Goal: Task Accomplishment & Management: Complete application form

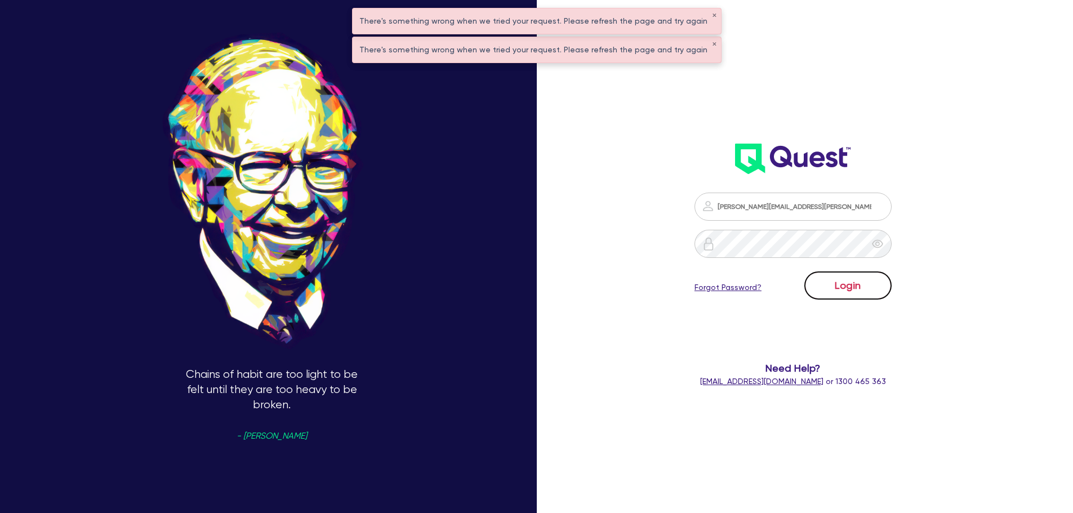
click at [828, 276] on button "Login" at bounding box center [847, 285] width 87 height 28
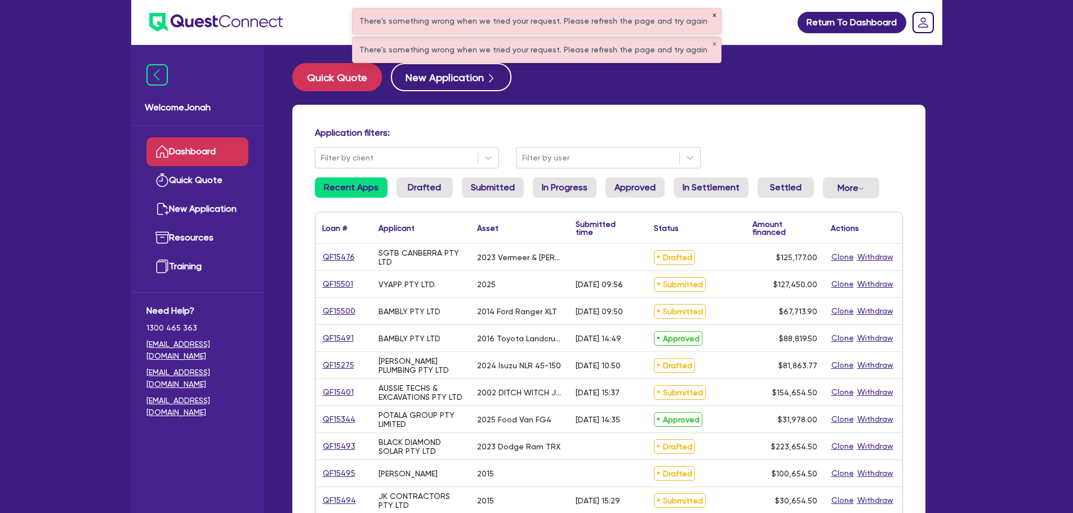
click at [712, 15] on button "✕" at bounding box center [714, 16] width 5 height 6
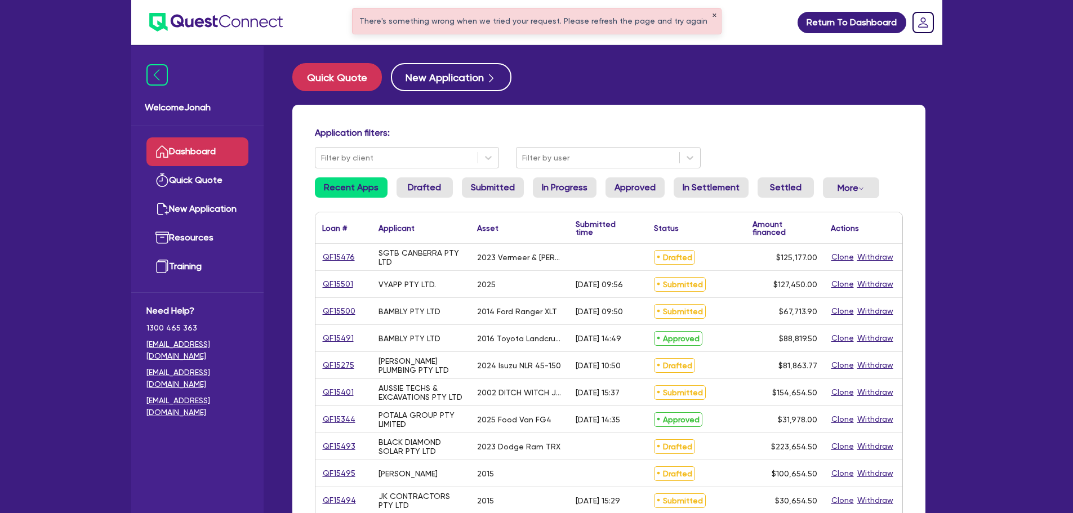
click at [712, 15] on button "✕" at bounding box center [714, 16] width 5 height 6
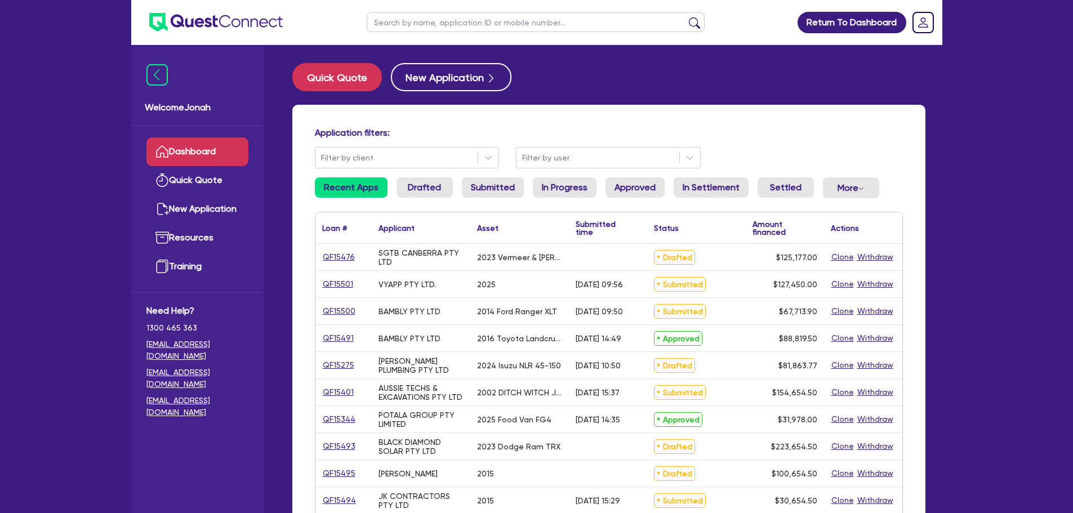
click at [576, 24] on input "text" at bounding box center [536, 22] width 338 height 20
type input "[PERSON_NAME]"
click at [696, 17] on button "submit" at bounding box center [694, 25] width 18 height 16
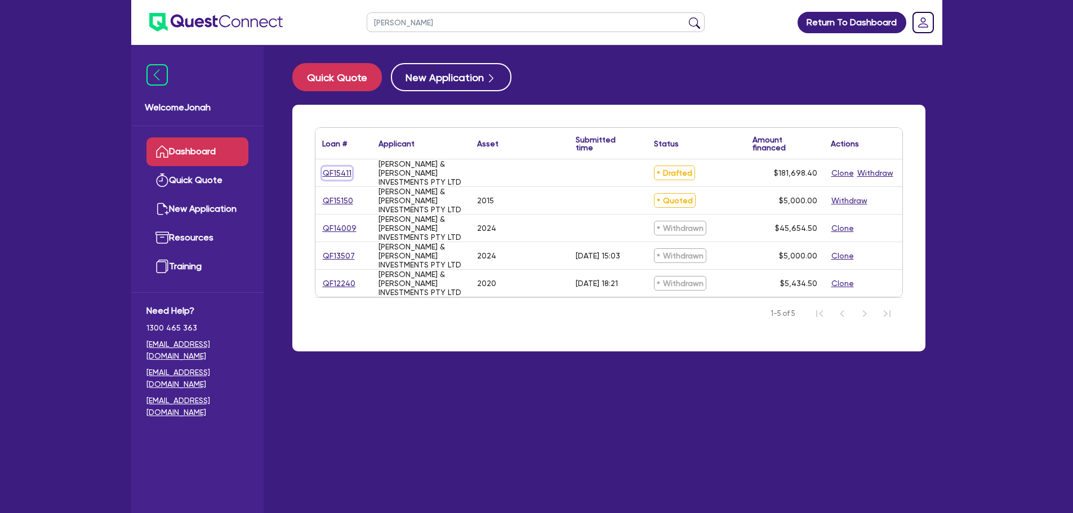
click at [341, 177] on link "QF15411" at bounding box center [337, 173] width 30 height 13
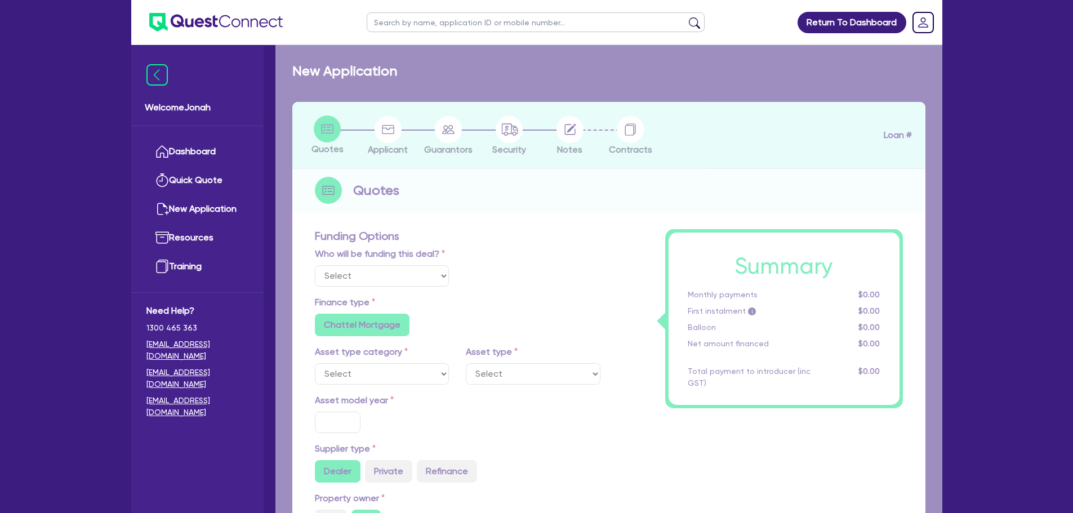
select select "Other"
radio input "false"
type input "180,000"
type input "3"
type input "5,450.95"
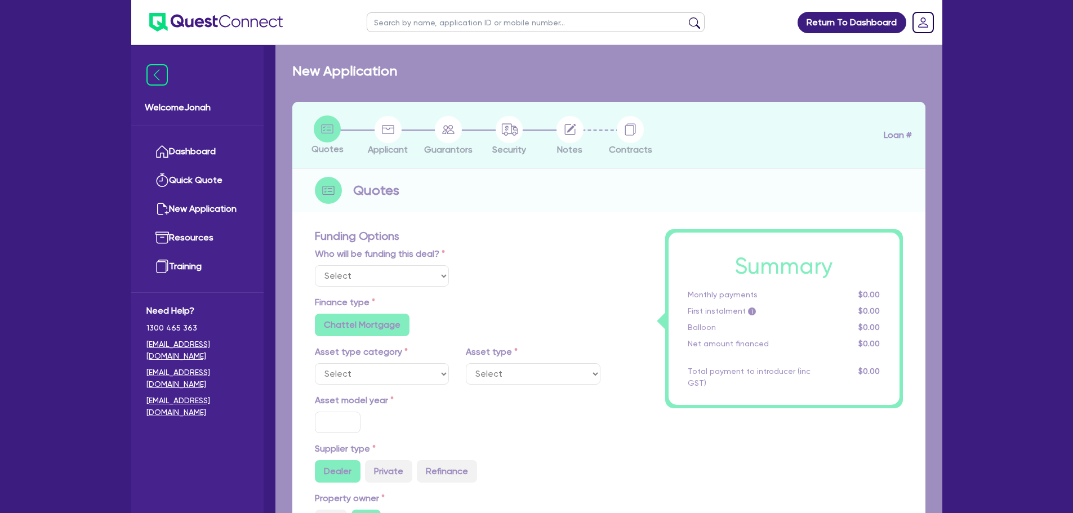
type input "7.99"
type input "949"
radio input "true"
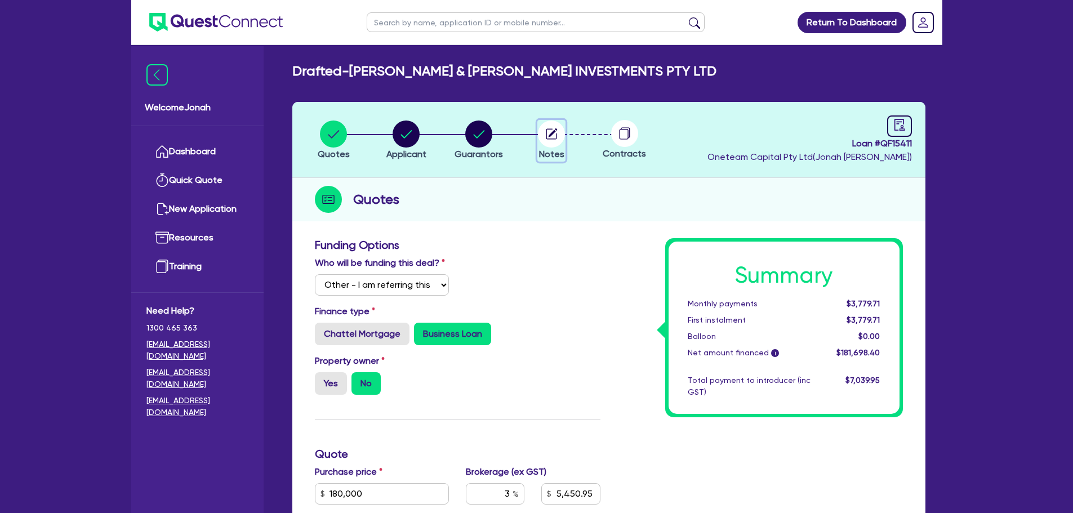
click at [548, 142] on circle "button" at bounding box center [551, 134] width 27 height 27
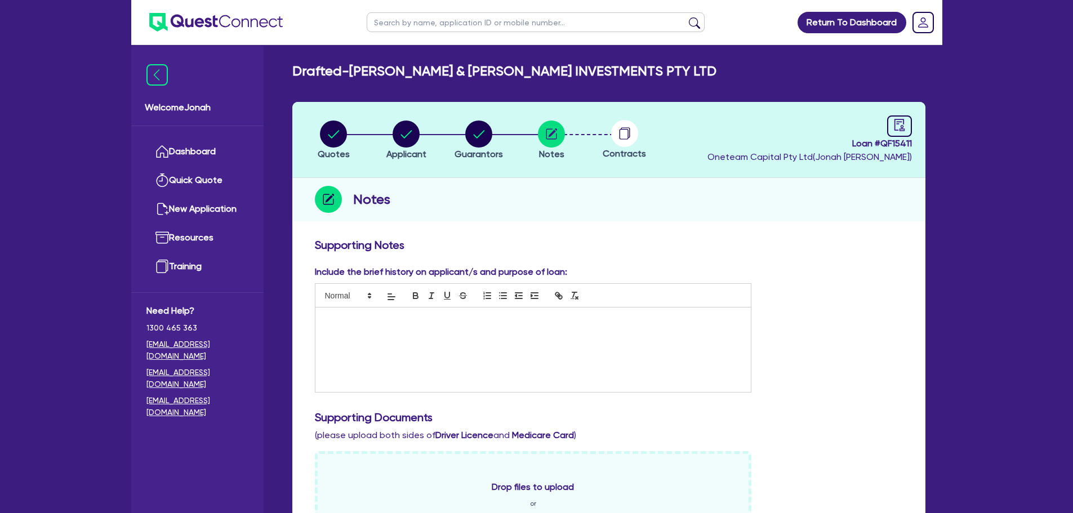
click at [625, 139] on circle at bounding box center [624, 133] width 27 height 27
click at [554, 136] on circle "button" at bounding box center [551, 134] width 27 height 27
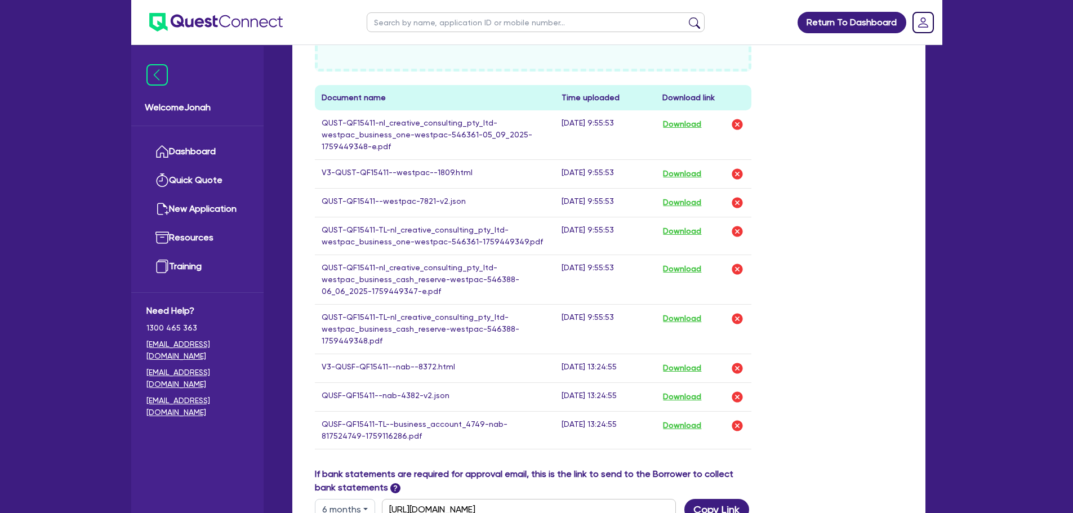
scroll to position [730, 0]
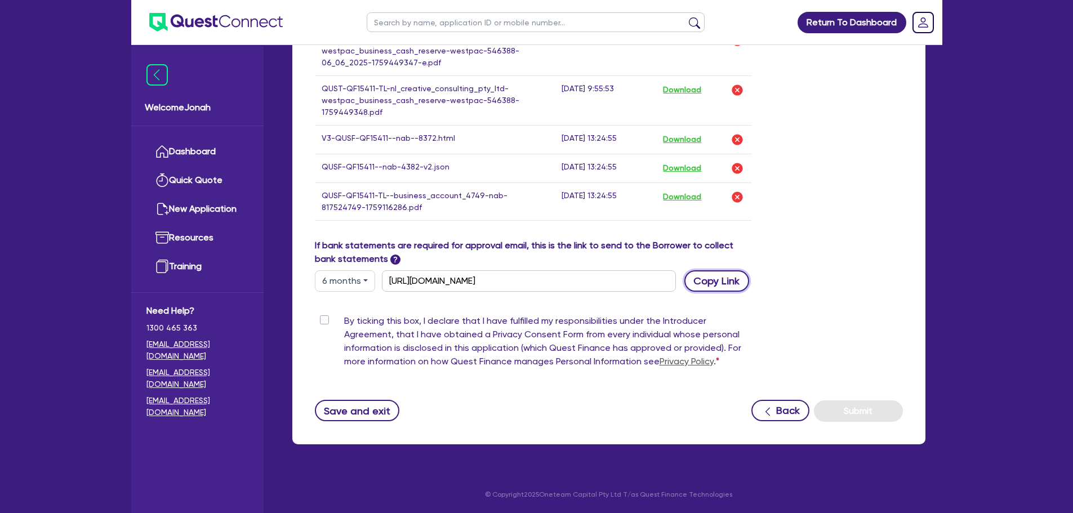
click at [720, 280] on button "Copy Link" at bounding box center [716, 280] width 65 height 21
click at [431, 15] on input "text" at bounding box center [536, 22] width 338 height 20
type input "[PERSON_NAME]"
click button "submit" at bounding box center [694, 25] width 18 height 16
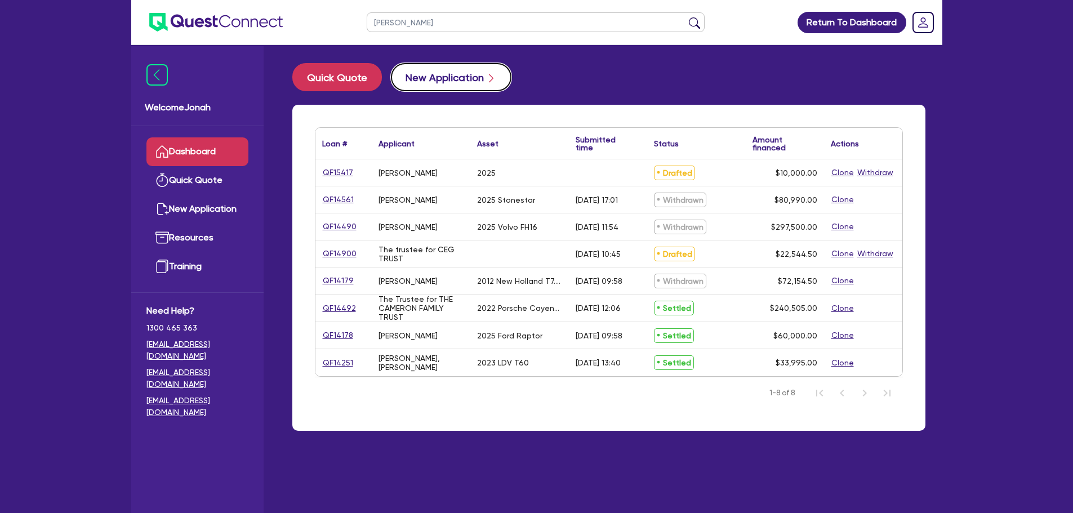
click at [481, 69] on button "New Application" at bounding box center [451, 77] width 121 height 28
select select "Other"
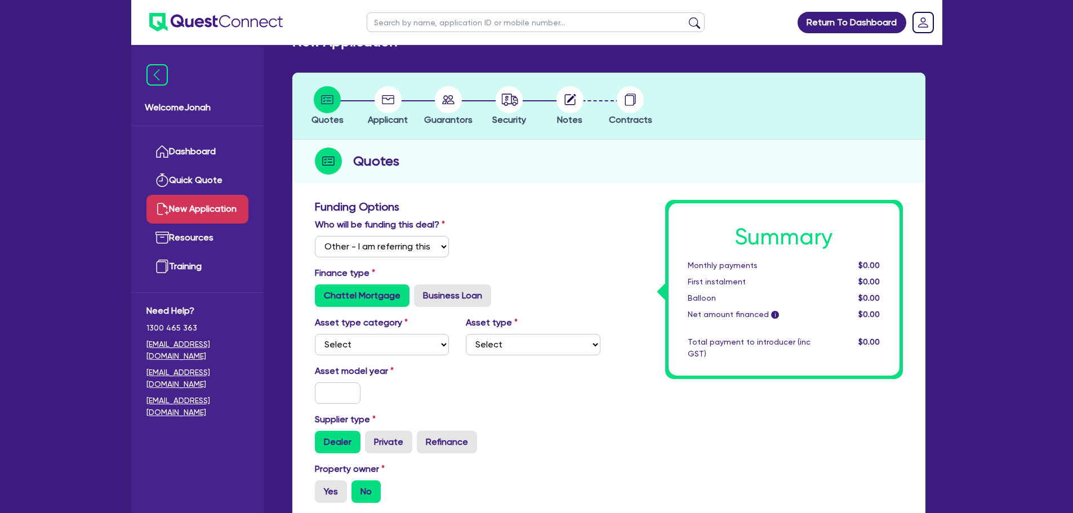
scroll to position [113, 0]
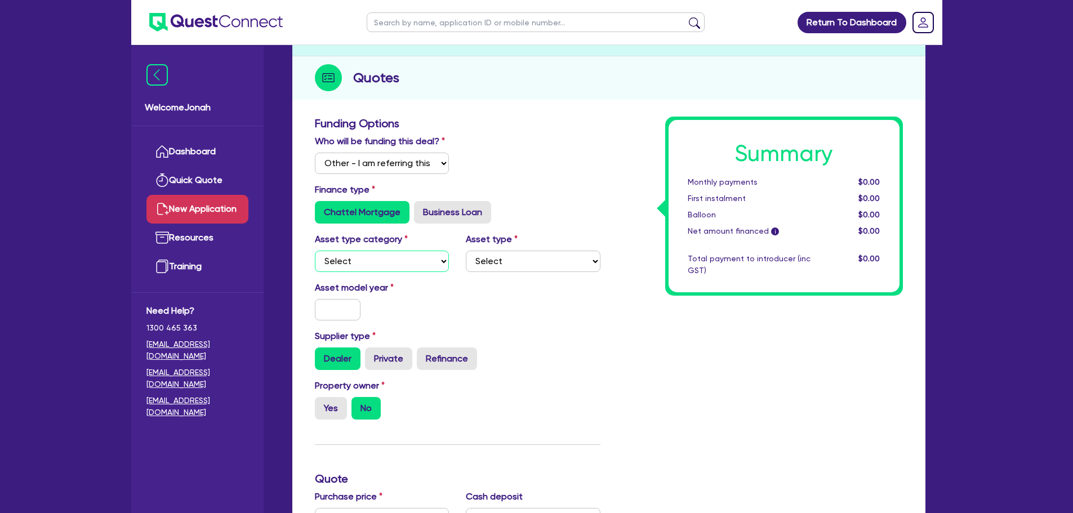
click at [369, 251] on select "Select Cars and light trucks Primary assets Secondary assets Tertiary assets" at bounding box center [382, 261] width 135 height 21
select select "CARS_AND_LIGHT_TRUCKS"
click at [315, 251] on select "Select Cars and light trucks Primary assets Secondary assets Tertiary assets" at bounding box center [382, 261] width 135 height 21
click at [524, 257] on select "Select Passenger vehicles Vans and utes Light trucks up to 4.5 tonne" at bounding box center [533, 261] width 135 height 21
select select "PASSENGER_VEHICLES"
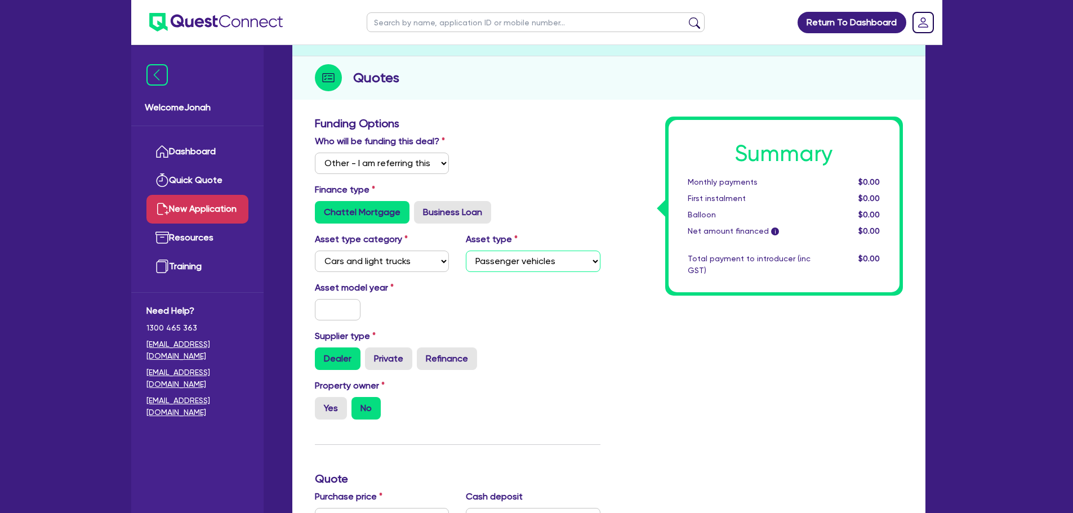
click at [466, 251] on select "Select Passenger vehicles Vans and utes Light trucks up to 4.5 tonne" at bounding box center [533, 261] width 135 height 21
click at [332, 307] on input "text" at bounding box center [338, 309] width 46 height 21
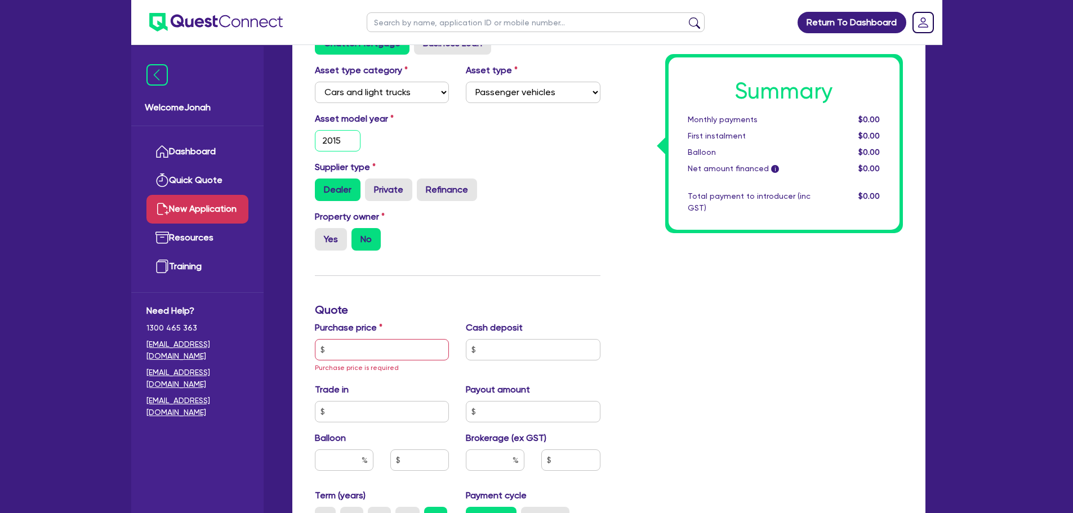
type input "2015"
click at [354, 351] on input "text" at bounding box center [382, 349] width 135 height 21
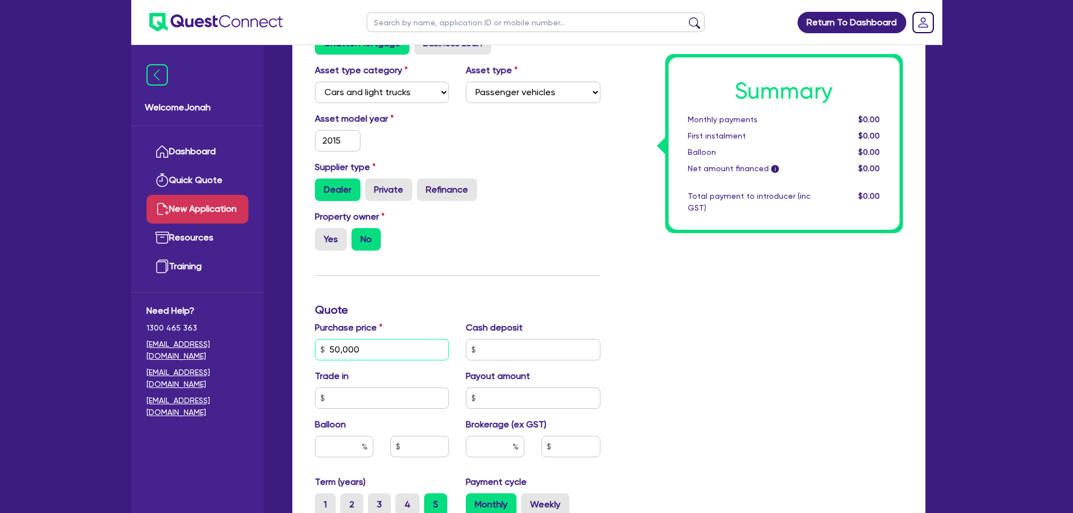
type input "50,000"
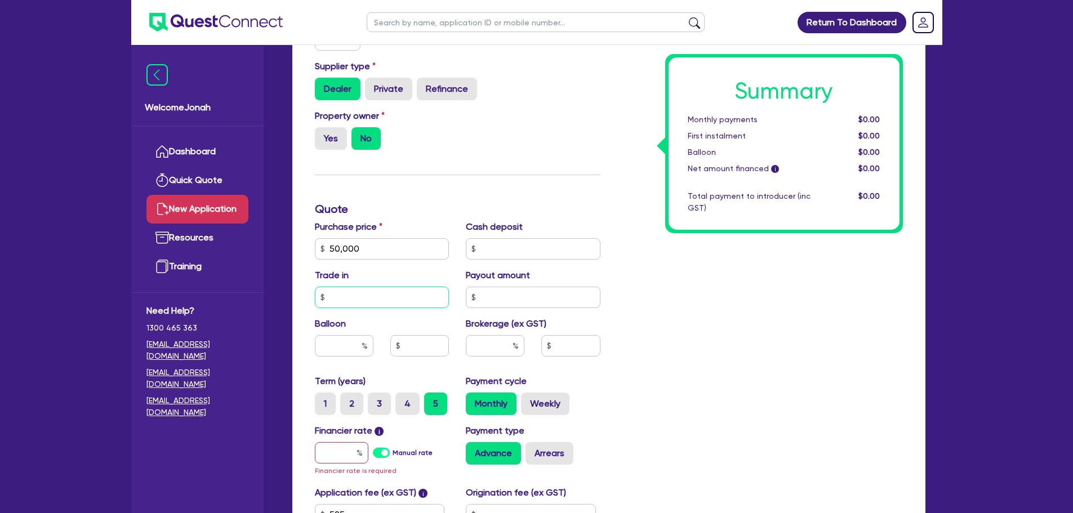
scroll to position [394, 0]
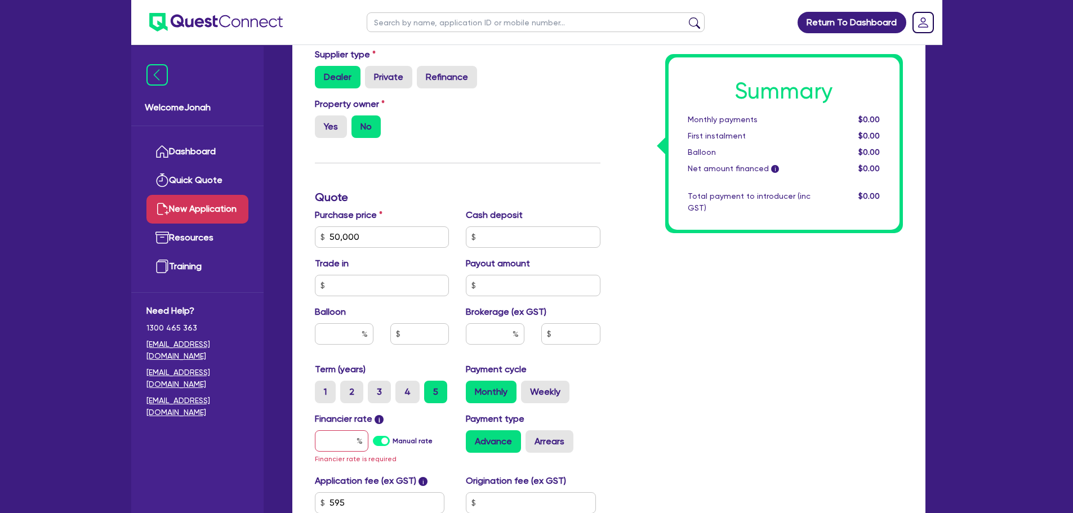
click at [499, 225] on div "Cash deposit" at bounding box center [532, 227] width 151 height 39
click at [502, 241] on input "text" at bounding box center [533, 236] width 135 height 21
type input "10,000"
click at [364, 340] on div at bounding box center [344, 333] width 59 height 21
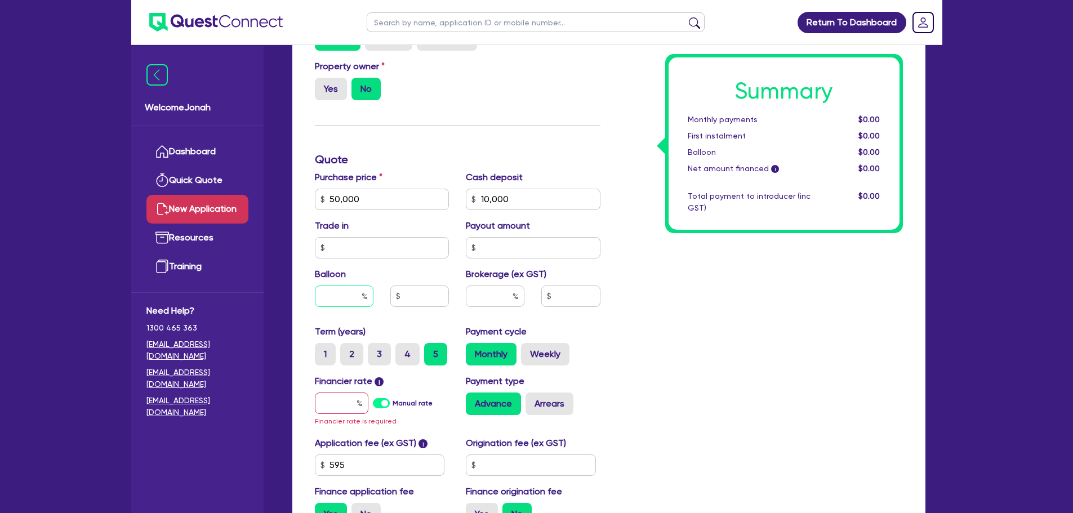
scroll to position [563, 0]
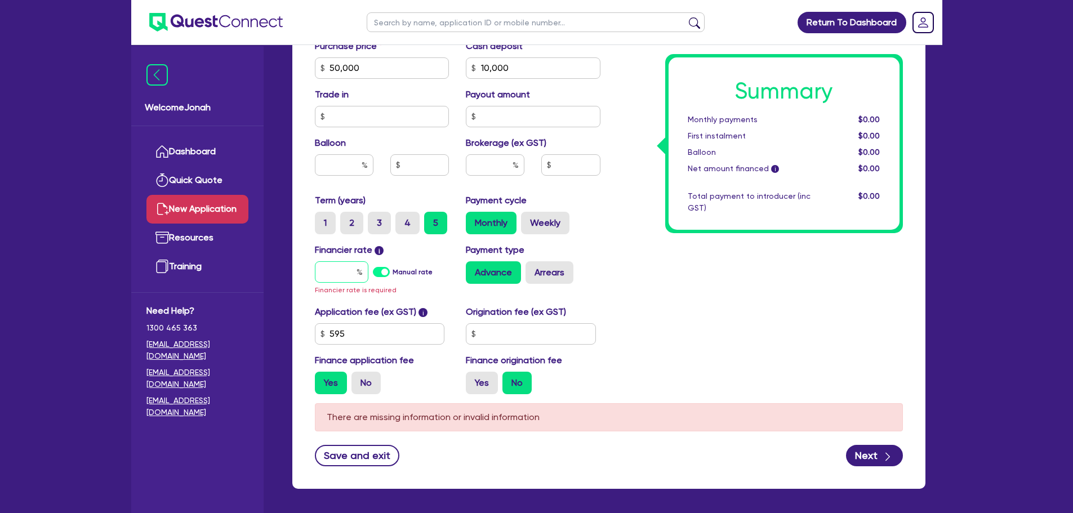
click at [340, 270] on input "text" at bounding box center [341, 271] width 53 height 21
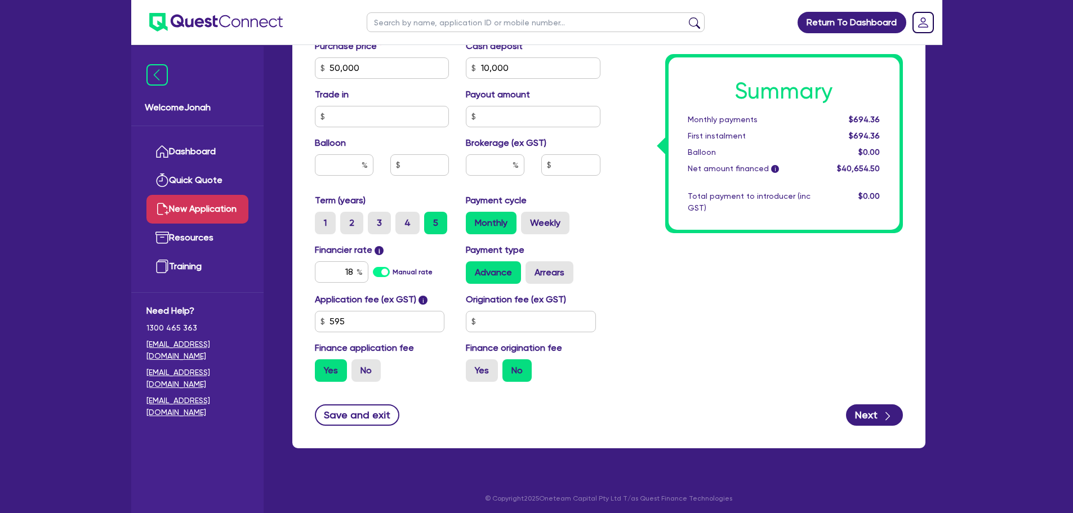
click at [750, 299] on div "Summary Monthly payments $694.36 First instalment $694.36 Balloon $0.00 Net amo…" at bounding box center [760, 28] width 302 height 725
click at [354, 274] on input "18" at bounding box center [341, 271] width 53 height 21
type input "20"
click at [775, 338] on div "Summary Monthly payments Calculating... First instalment Calculating... Balloon…" at bounding box center [760, 28] width 302 height 725
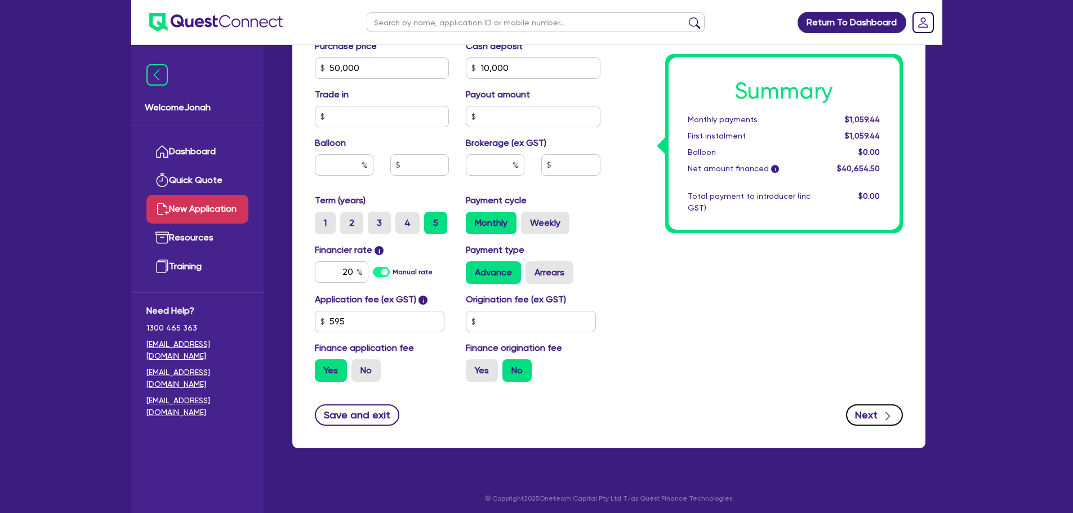
click at [878, 411] on button "Next" at bounding box center [874, 414] width 57 height 21
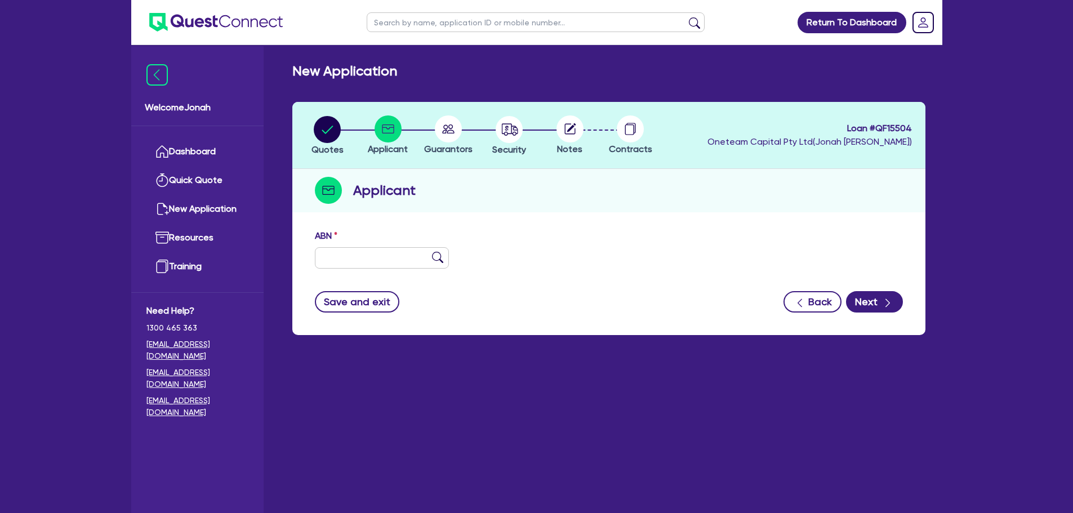
click at [357, 269] on div "ABN" at bounding box center [608, 253] width 605 height 48
click at [365, 259] on input "text" at bounding box center [382, 257] width 135 height 21
paste input "14 100 942 714"
type input "14 100 942 714"
click at [436, 252] on img at bounding box center [437, 257] width 11 height 11
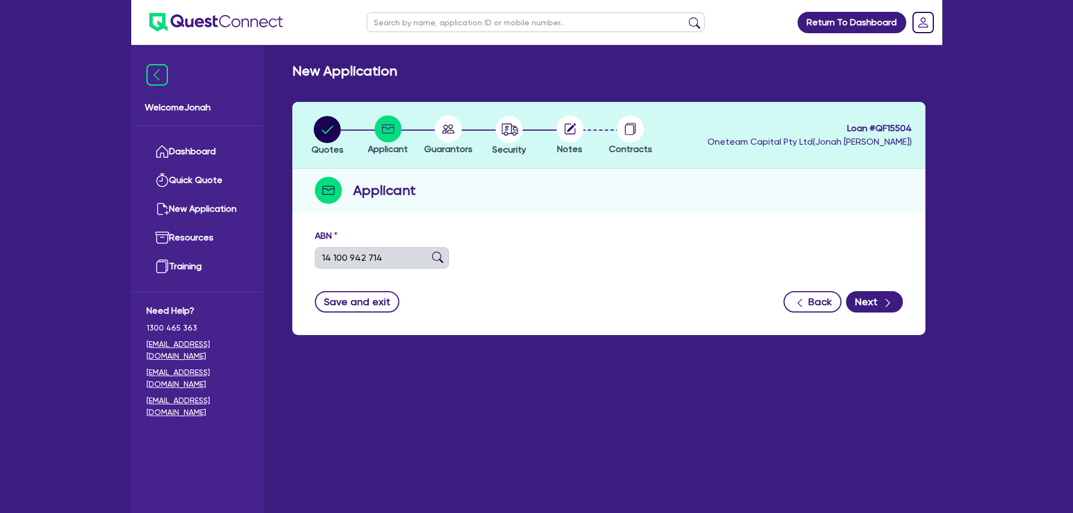
type input "[PERSON_NAME], [PERSON_NAME]"
type input "WRAPP THAT"
select select "SOLE_TRADER"
type input "[DATE]"
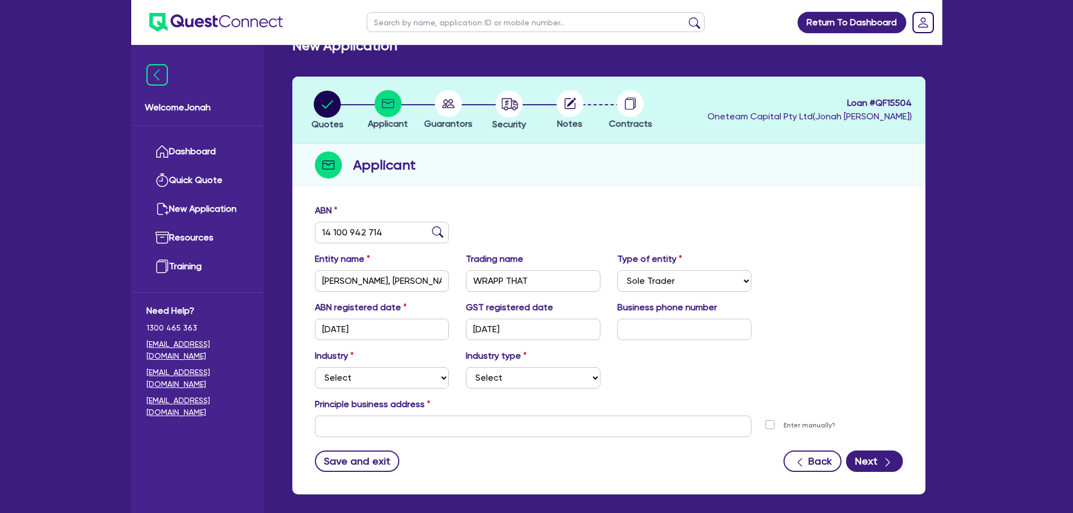
scroll to position [56, 0]
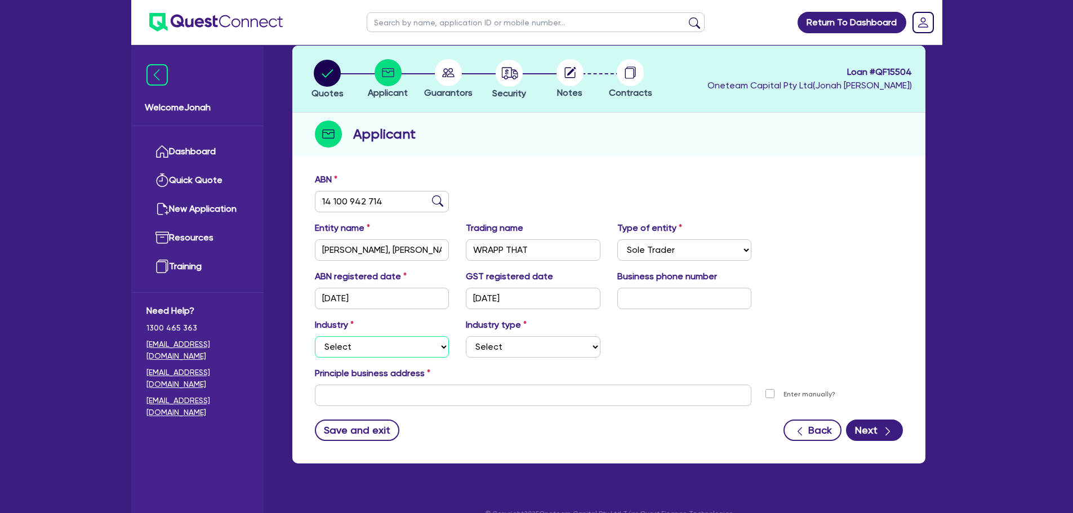
click at [414, 344] on select "Select Accomodation & Food Services Administrative & Support Services Agricultu…" at bounding box center [382, 346] width 135 height 21
select select "RETAIL_WHOLESALE_TRADE"
click at [315, 336] on select "Select Accomodation & Food Services Administrative & Support Services Agricultu…" at bounding box center [382, 346] width 135 height 21
click at [547, 345] on select "Select Electrical, Electronic & Whitegoods Floor Coverings, Furniture & Housewa…" at bounding box center [533, 346] width 135 height 21
select select "CLOTHING_FOOTWEAR"
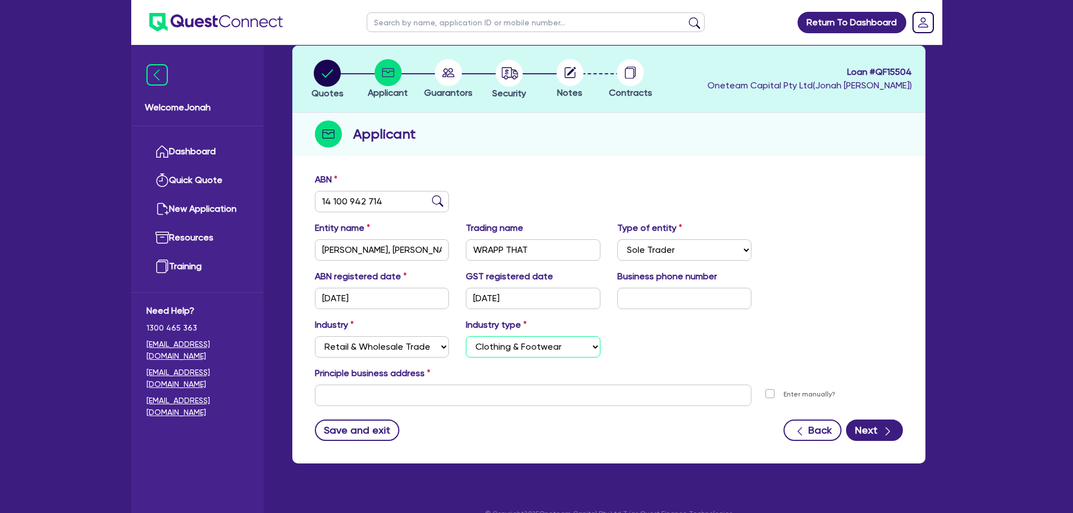
click at [466, 336] on select "Select Electrical, Electronic & Whitegoods Floor Coverings, Furniture & Housewa…" at bounding box center [533, 346] width 135 height 21
click at [886, 427] on icon "button" at bounding box center [887, 431] width 5 height 8
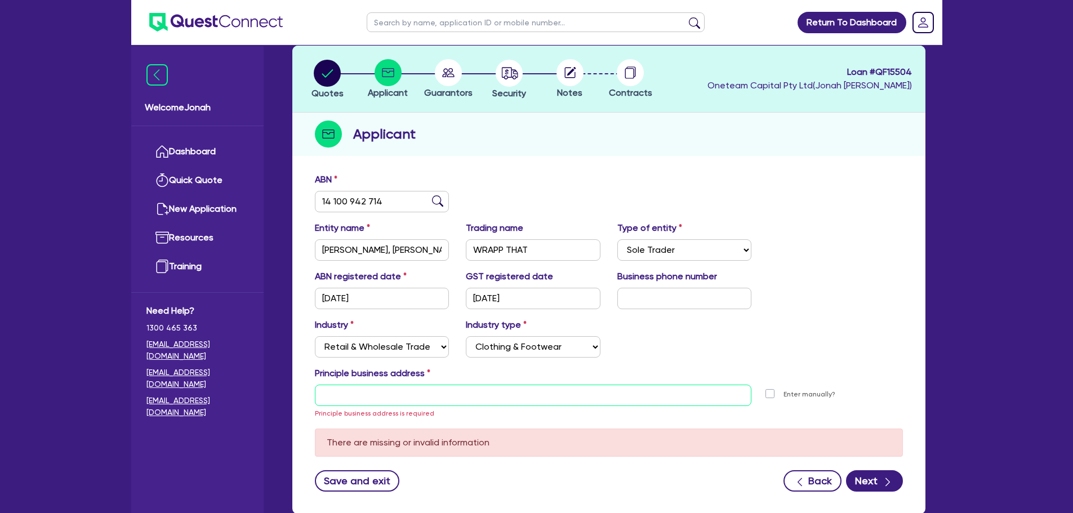
click at [701, 398] on input "text" at bounding box center [533, 395] width 437 height 21
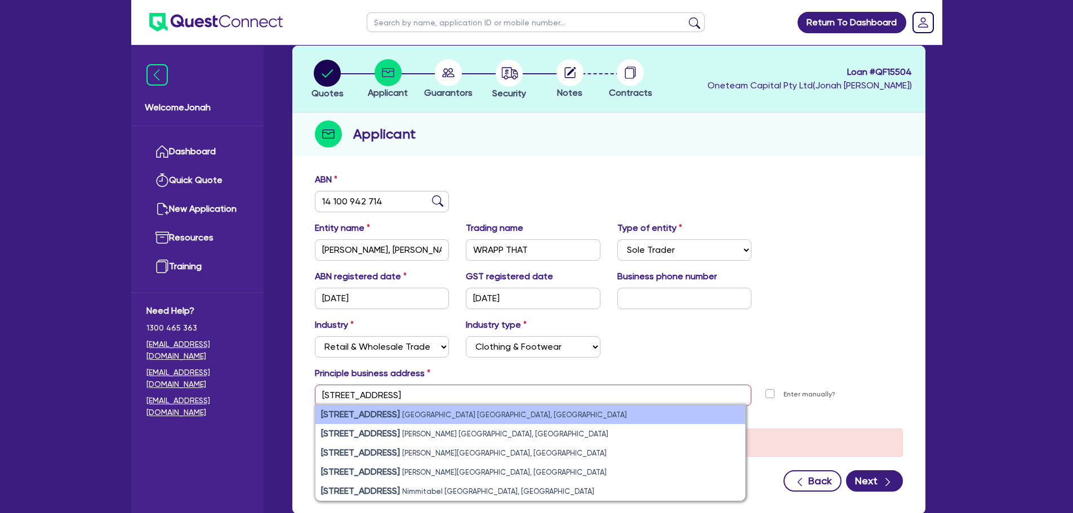
click at [422, 419] on li "[STREET_ADDRESS]" at bounding box center [530, 414] width 430 height 19
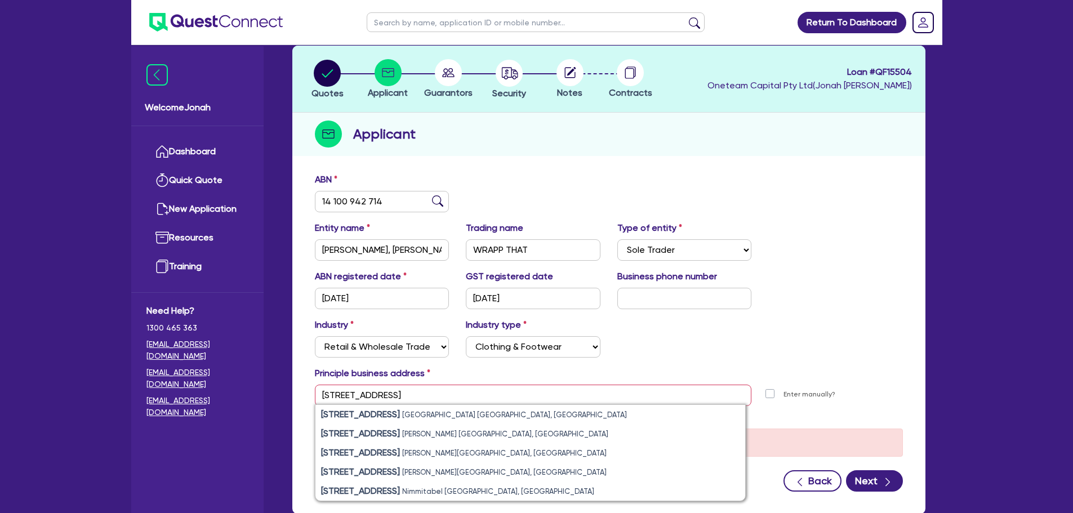
type input "[STREET_ADDRESS]"
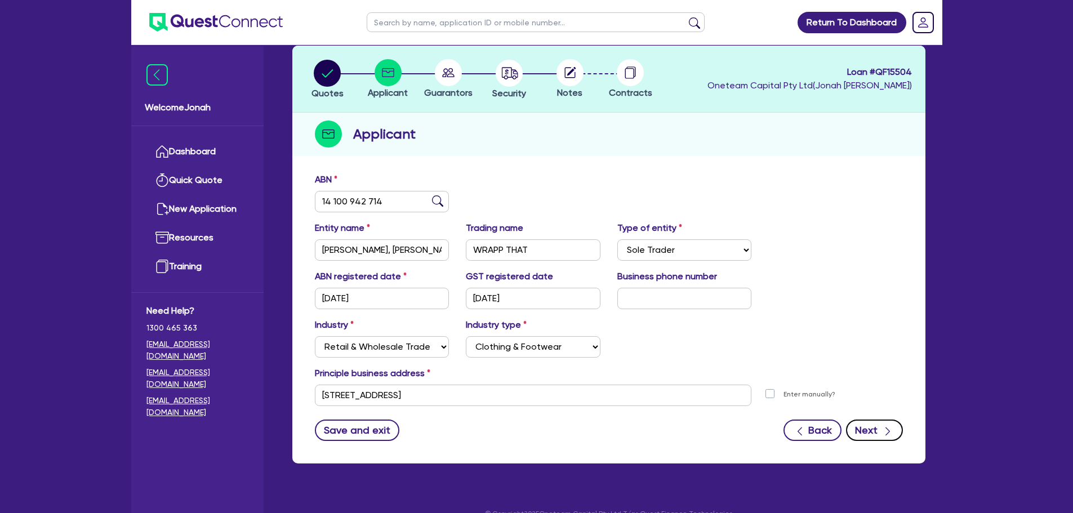
click at [867, 430] on button "Next" at bounding box center [874, 430] width 57 height 21
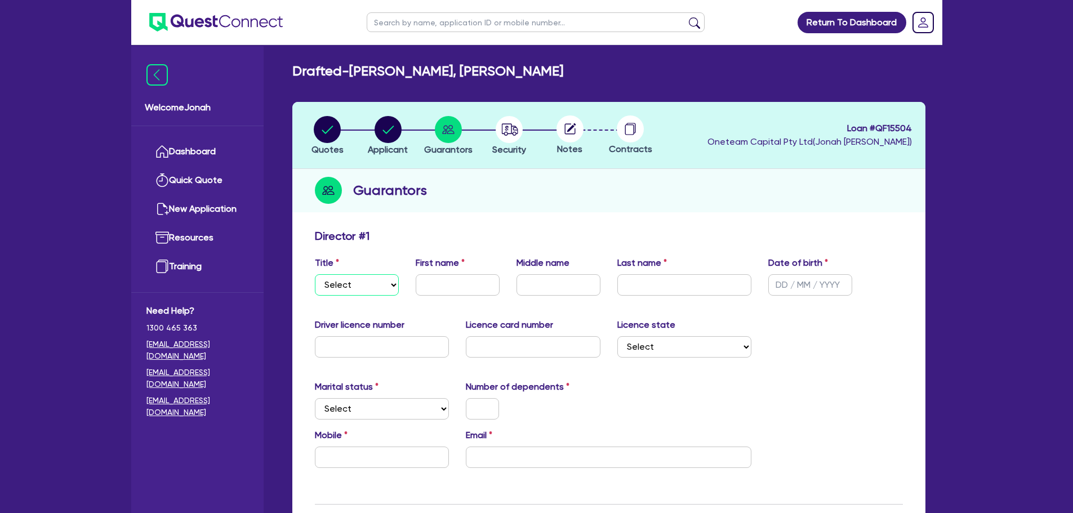
click at [381, 286] on select "Select Mr Mrs Ms Miss Dr" at bounding box center [357, 284] width 84 height 21
select select "MR"
click at [315, 274] on select "Select Mr Mrs Ms Miss Dr" at bounding box center [357, 284] width 84 height 21
click at [462, 273] on div "First name" at bounding box center [457, 275] width 101 height 39
click at [454, 279] on input "text" at bounding box center [458, 284] width 84 height 21
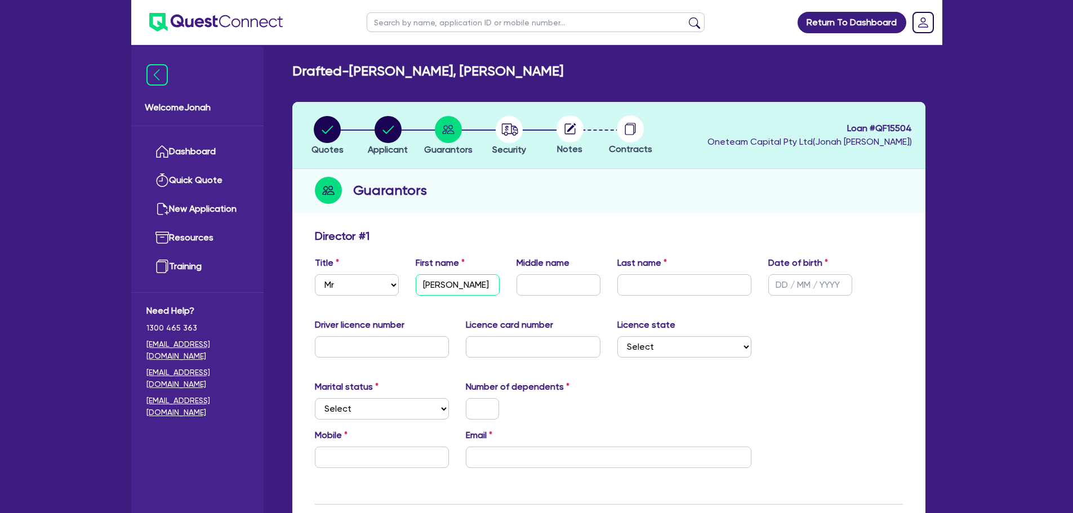
type input "[PERSON_NAME]"
type input "[DATE]"
click at [391, 398] on select "Select Single Married De Facto / Partner" at bounding box center [382, 408] width 135 height 21
select select "SINGLE"
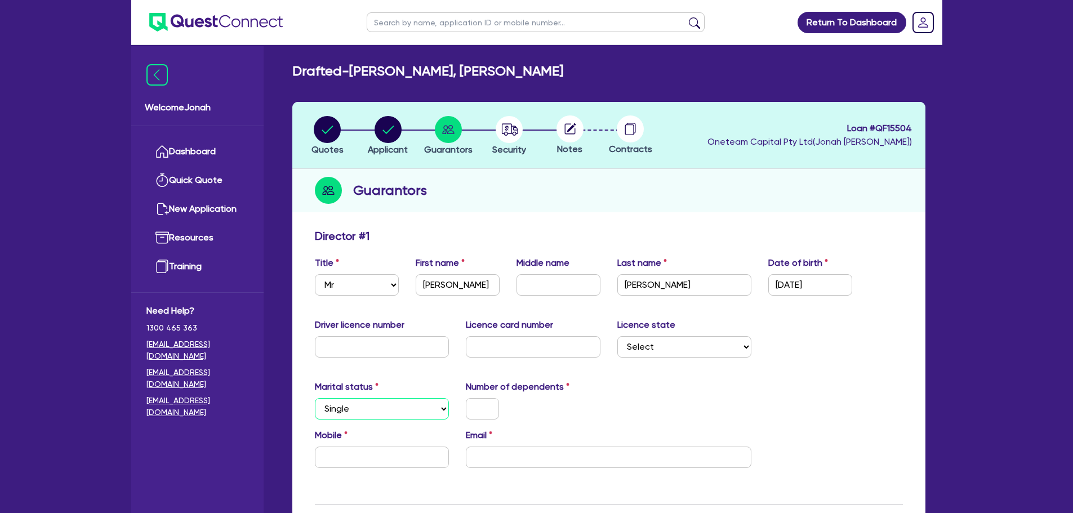
click at [315, 398] on select "Select Single Married De Facto / Partner" at bounding box center [382, 408] width 135 height 21
click at [491, 406] on input "text" at bounding box center [482, 408] width 33 height 21
click at [352, 455] on input "text" at bounding box center [382, 457] width 135 height 21
click at [347, 461] on input "text" at bounding box center [382, 457] width 135 height 21
paste input "0434 171 090"
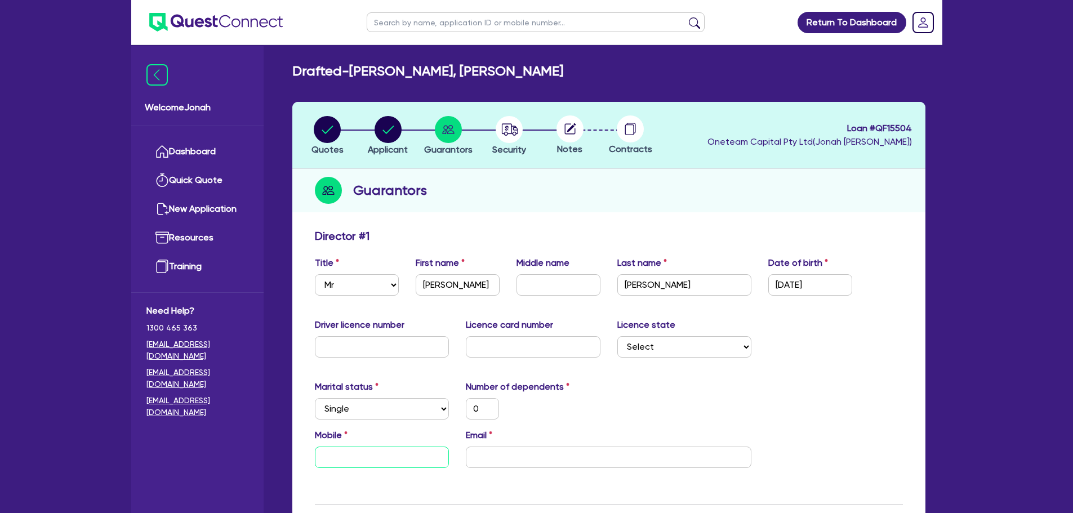
type input "0"
type input "0434 171 090"
click at [551, 441] on div "Email" at bounding box center [608, 448] width 302 height 39
click at [553, 449] on input "email" at bounding box center [609, 457] width 286 height 21
paste input "[EMAIL_ADDRESS][DOMAIN_NAME]"
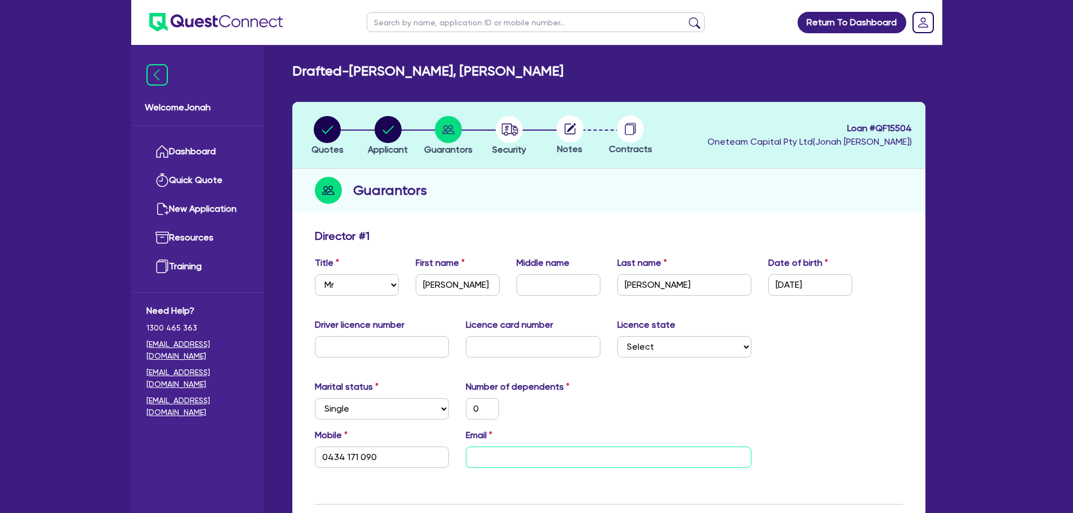
type input "0"
type input "0434 171 090"
type input "[EMAIL_ADDRESS][DOMAIN_NAME]"
click at [576, 402] on div "0" at bounding box center [532, 408] width 151 height 21
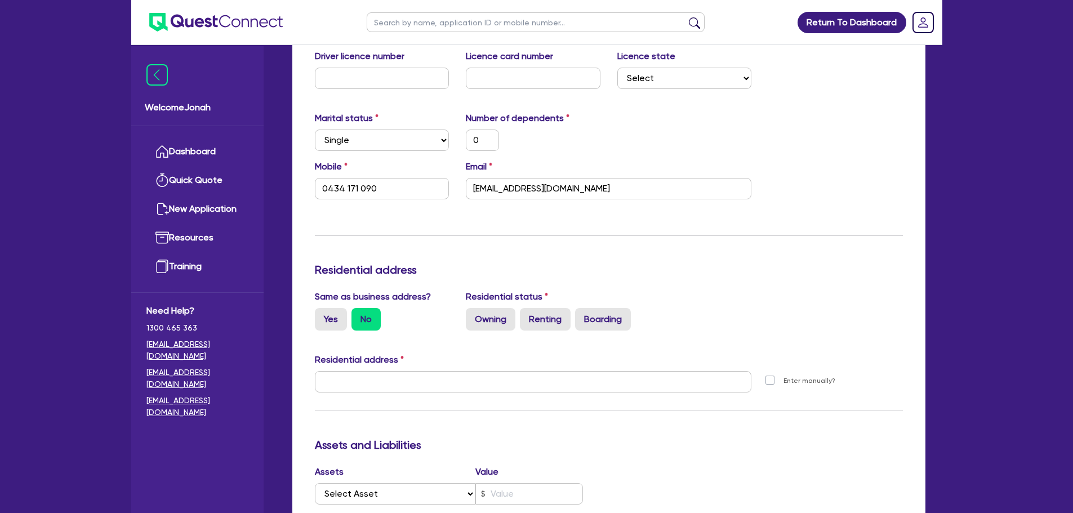
scroll to position [282, 0]
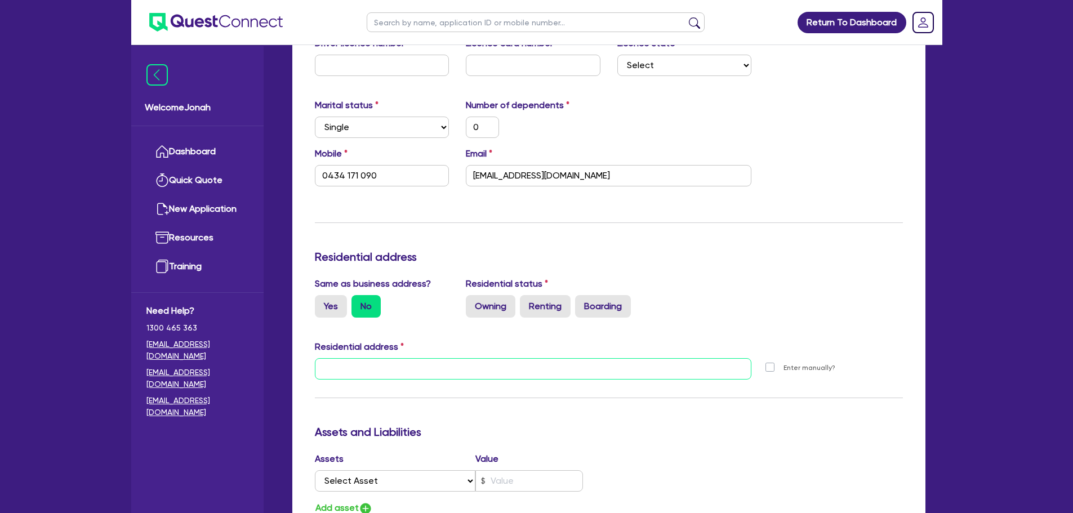
click at [411, 361] on input "text" at bounding box center [533, 368] width 437 height 21
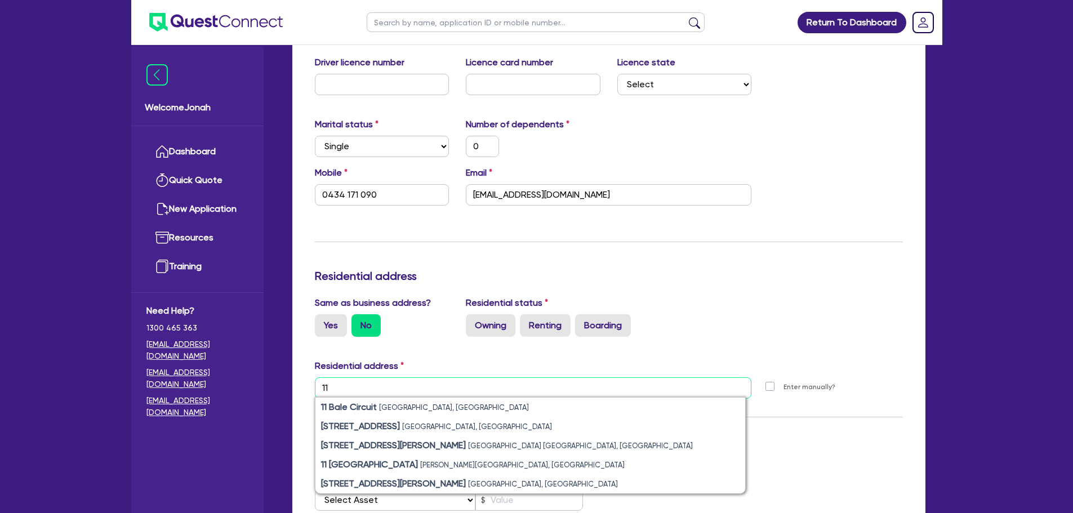
scroll to position [225, 0]
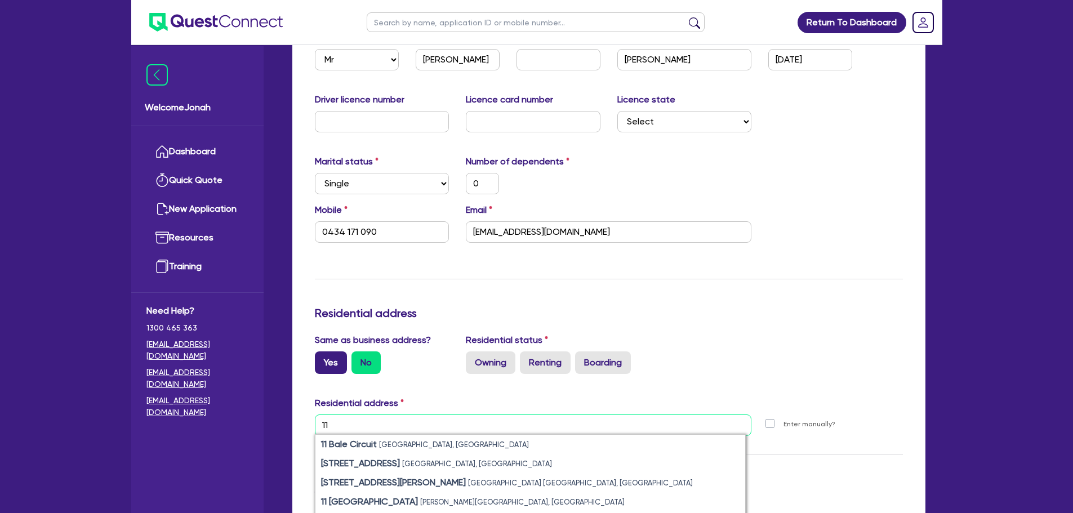
type input "11"
click at [325, 356] on label "Yes" at bounding box center [331, 362] width 32 height 23
click at [322, 356] on input "Yes" at bounding box center [318, 354] width 7 height 7
radio input "true"
type input "0"
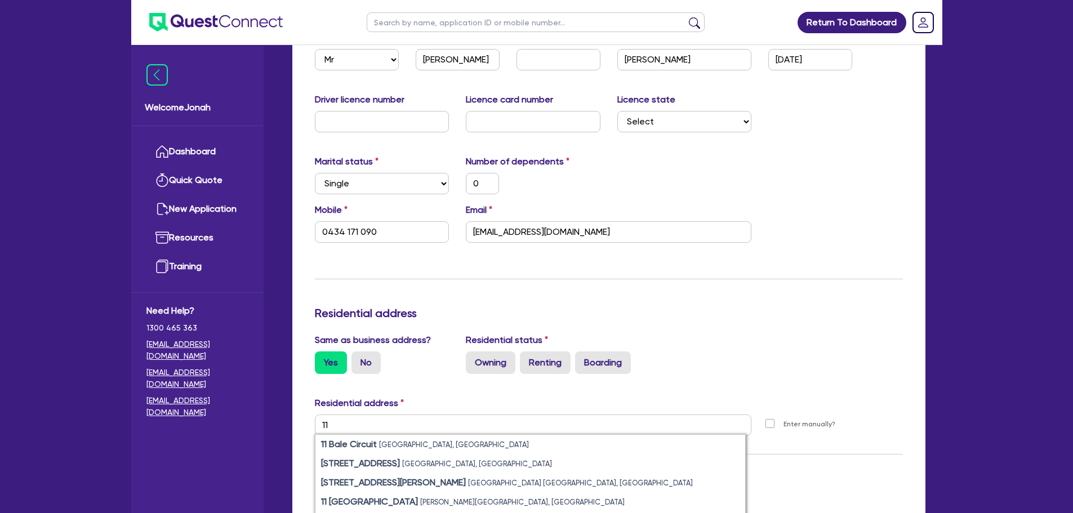
type input "0434 171 090"
type input "[STREET_ADDRESS]"
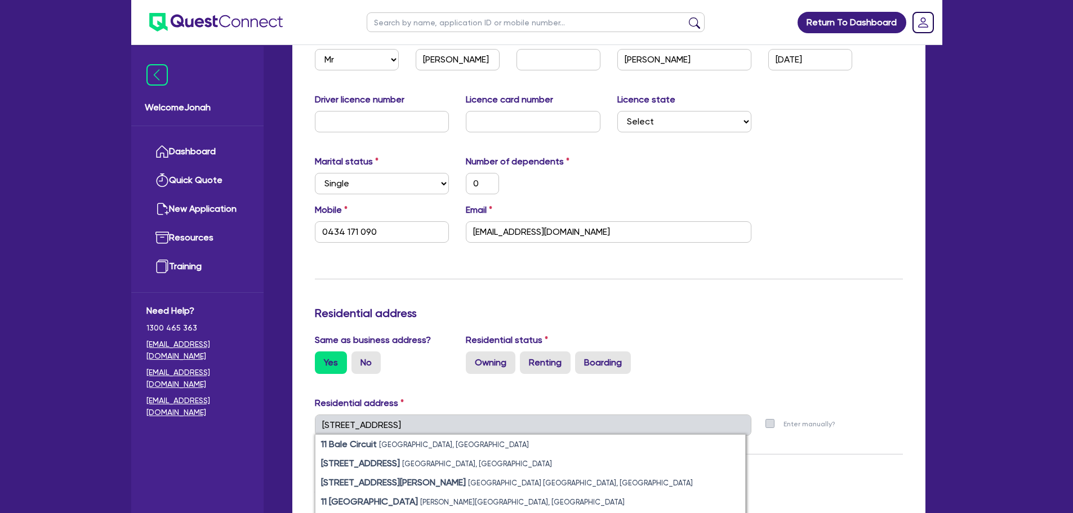
click at [628, 379] on div "Same as business address? Yes No Residential status Owning Renting Boarding" at bounding box center [608, 358] width 605 height 50
click at [613, 365] on label "Boarding" at bounding box center [603, 362] width 56 height 23
click at [582, 359] on input "Boarding" at bounding box center [578, 354] width 7 height 7
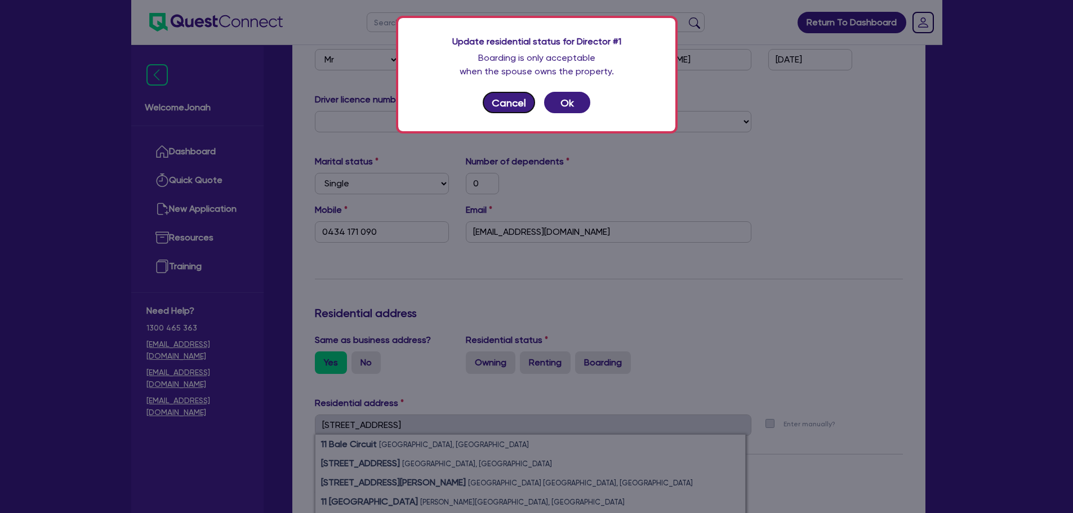
click at [505, 104] on button "Cancel" at bounding box center [509, 102] width 53 height 21
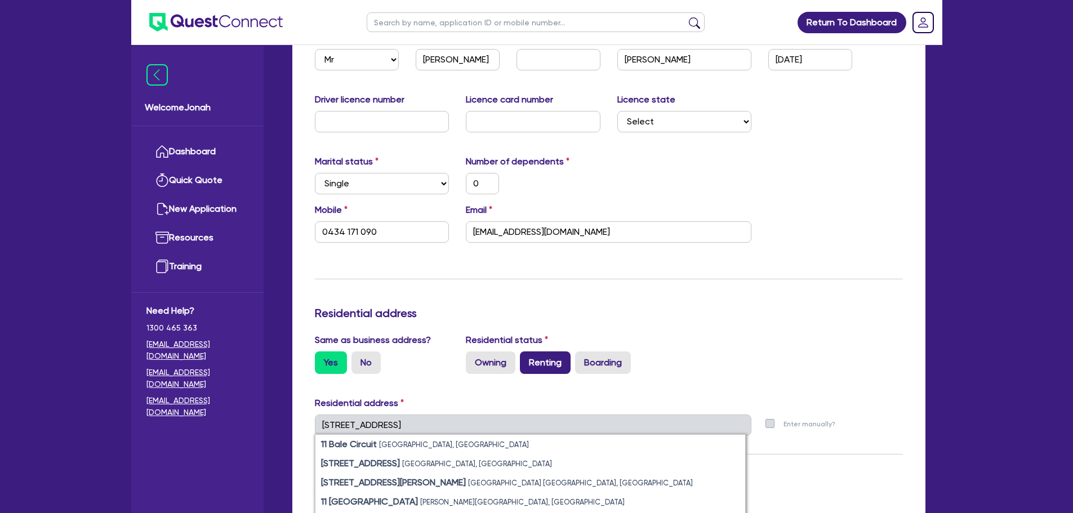
click at [533, 357] on label "Renting" at bounding box center [545, 362] width 51 height 23
click at [527, 357] on input "Renting" at bounding box center [523, 354] width 7 height 7
radio input "true"
type input "0"
type input "0434 171 090"
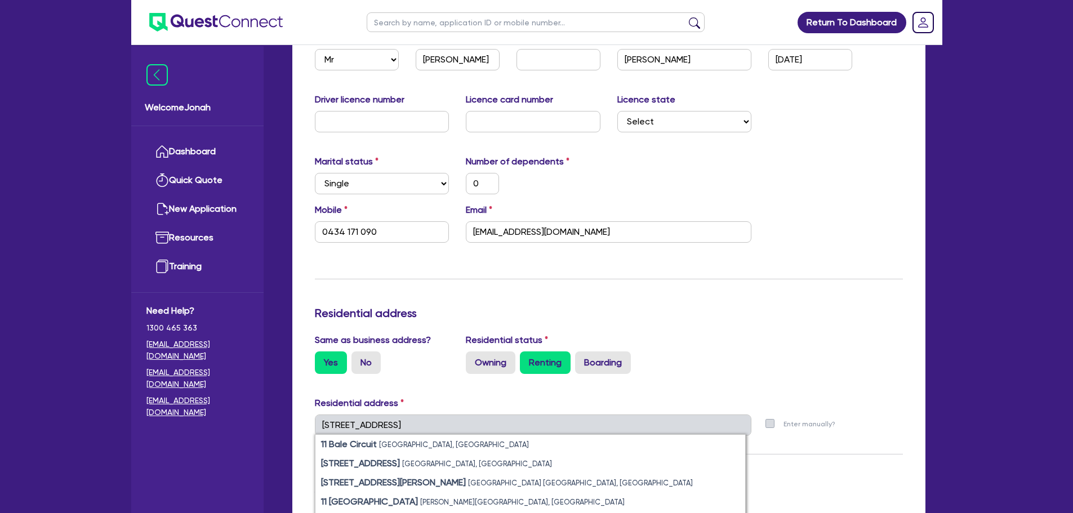
click at [729, 282] on div "Update residential status for Director #1 Boarding is only acceptable when the …" at bounding box center [609, 420] width 588 height 833
click at [447, 413] on div "Residential address" at bounding box center [608, 405] width 605 height 18
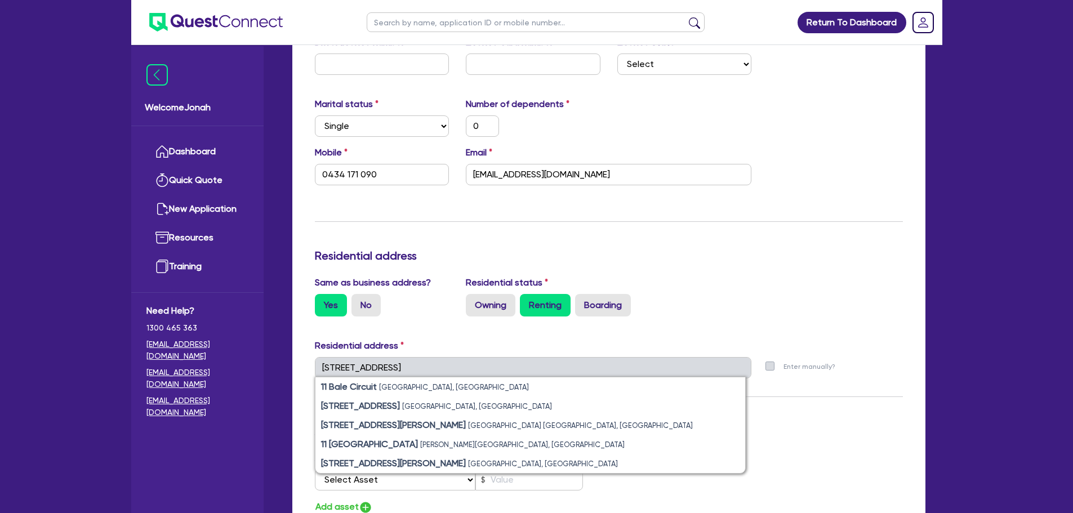
scroll to position [282, 0]
click at [358, 304] on label "No" at bounding box center [365, 306] width 29 height 23
click at [358, 302] on input "No" at bounding box center [354, 298] width 7 height 7
radio input "true"
type input "0"
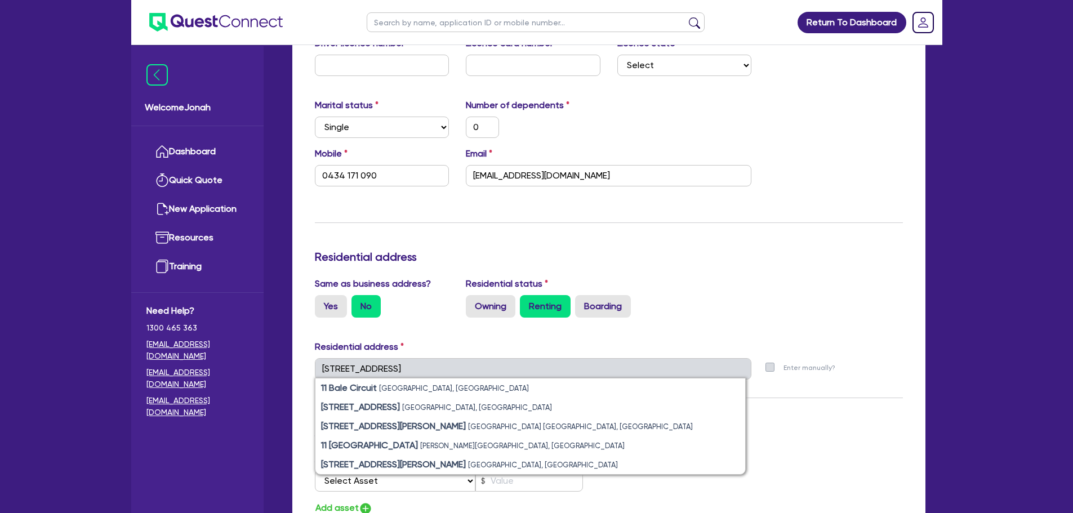
type input "0434 171 090"
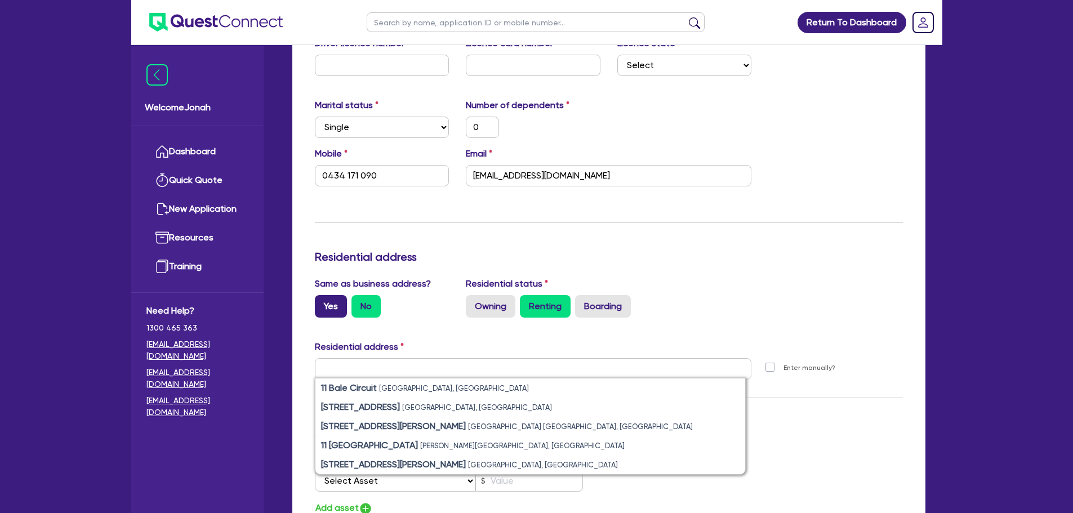
click at [331, 307] on label "Yes" at bounding box center [331, 306] width 32 height 23
click at [322, 302] on input "Yes" at bounding box center [318, 298] width 7 height 7
radio input "true"
type input "0"
type input "0434 171 090"
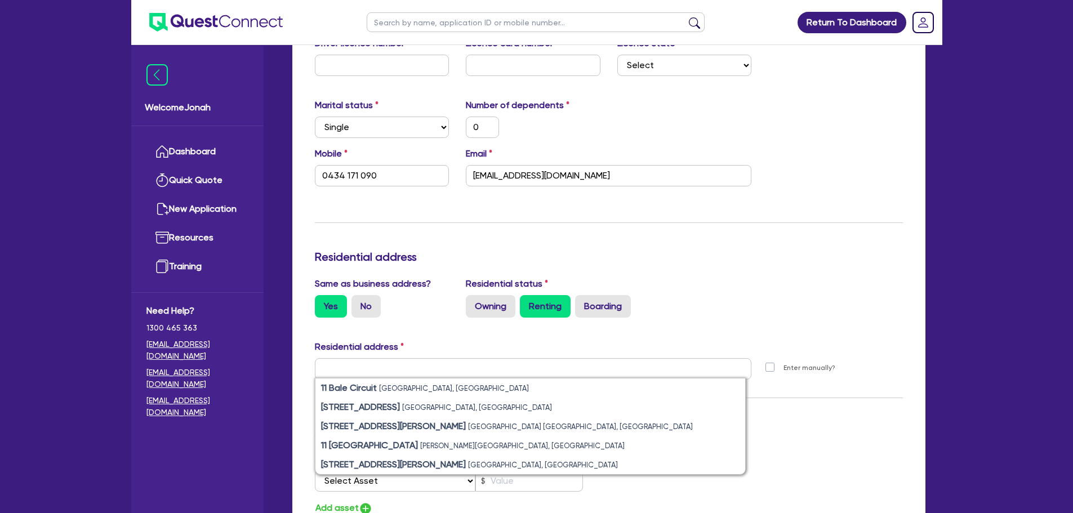
type input "[STREET_ADDRESS]"
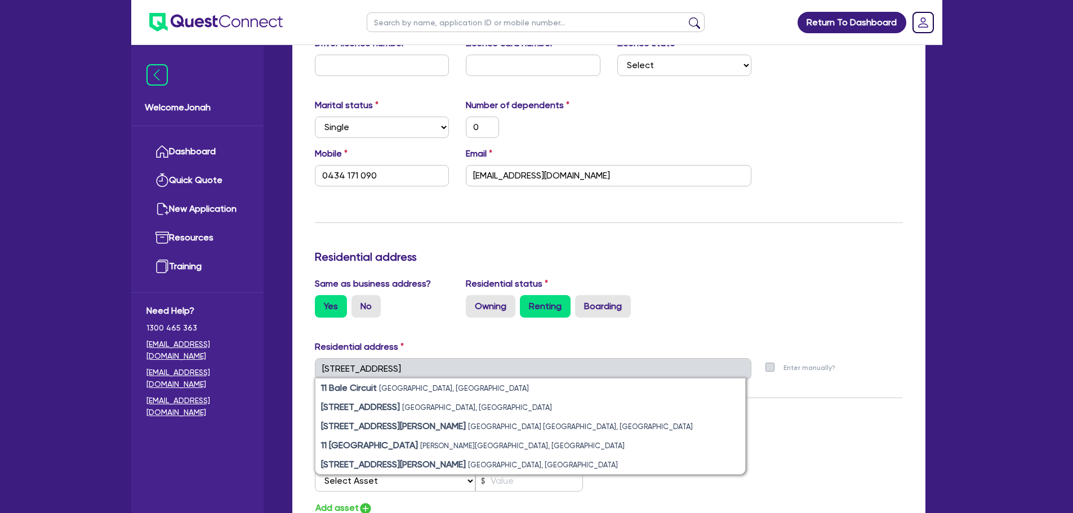
click at [496, 345] on div "Residential address" at bounding box center [608, 349] width 605 height 18
click at [364, 316] on label "No" at bounding box center [365, 306] width 29 height 23
click at [359, 302] on input "No" at bounding box center [354, 298] width 7 height 7
radio input "true"
type input "0"
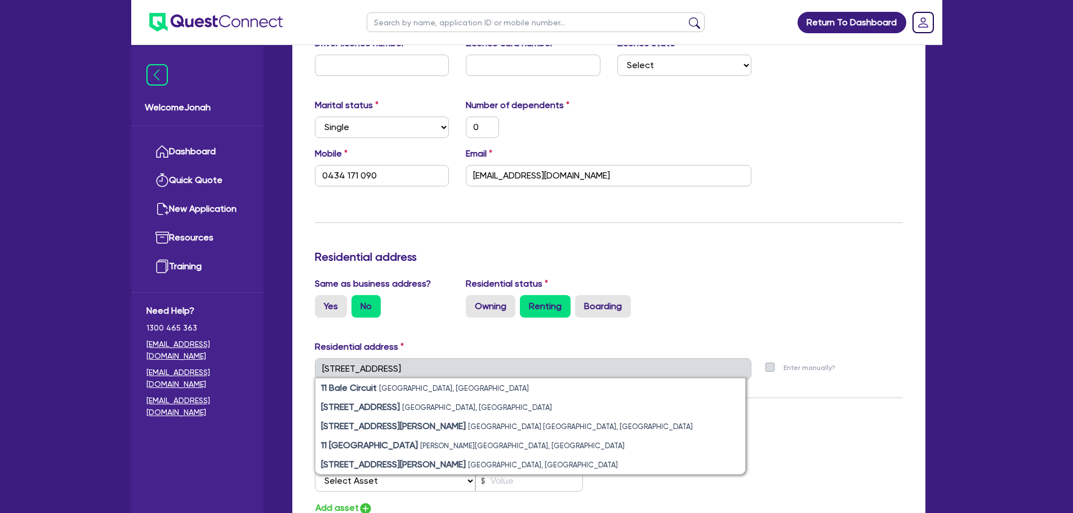
type input "0434 171 090"
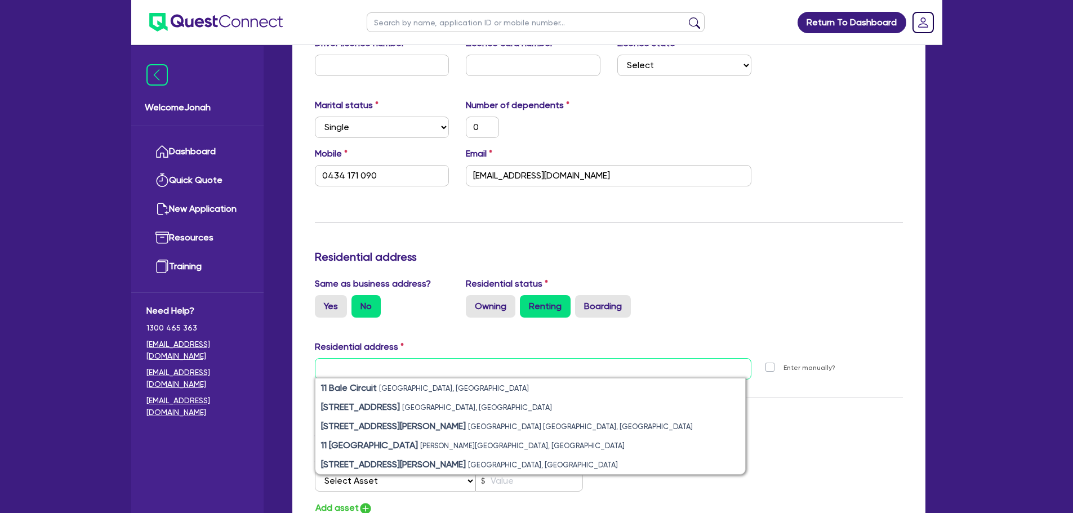
click at [369, 370] on input "text" at bounding box center [533, 368] width 437 height 21
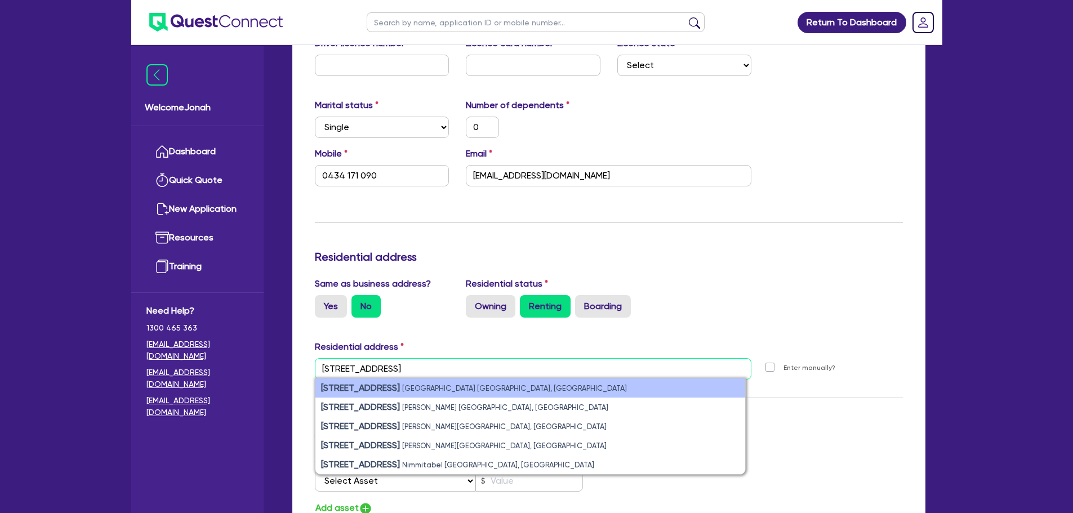
type input "[STREET_ADDRESS]"
click at [372, 391] on strong "[STREET_ADDRESS]" at bounding box center [360, 387] width 79 height 11
type input "0"
type input "0434 171 090"
type input "[STREET_ADDRESS]"
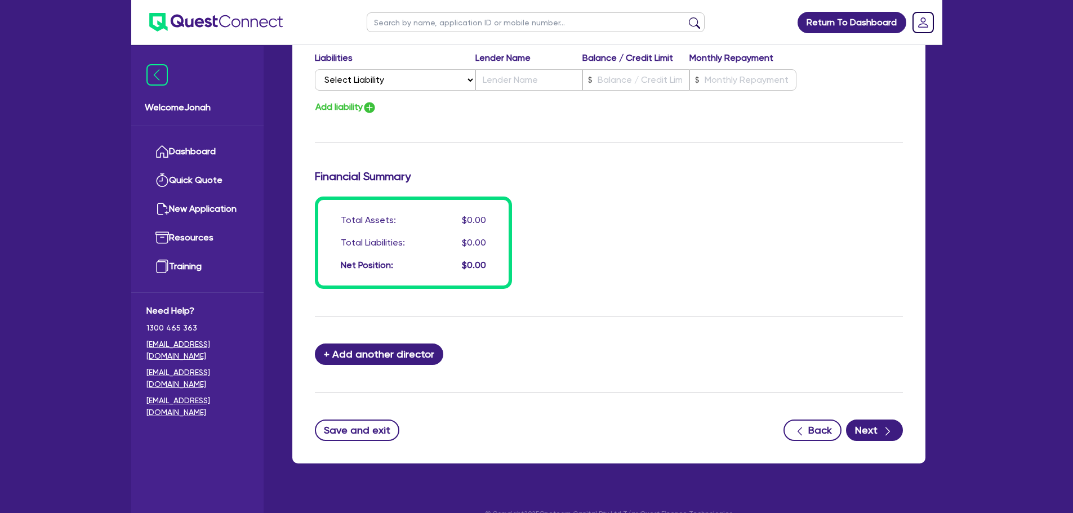
scroll to position [792, 0]
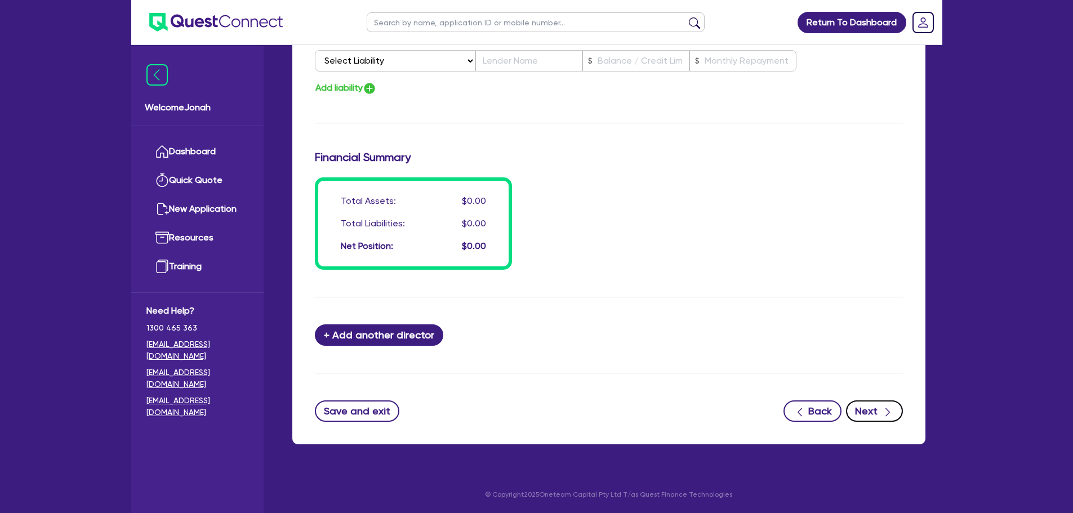
click at [891, 409] on icon "button" at bounding box center [887, 412] width 11 height 11
select select "CARS_AND_LIGHT_TRUCKS"
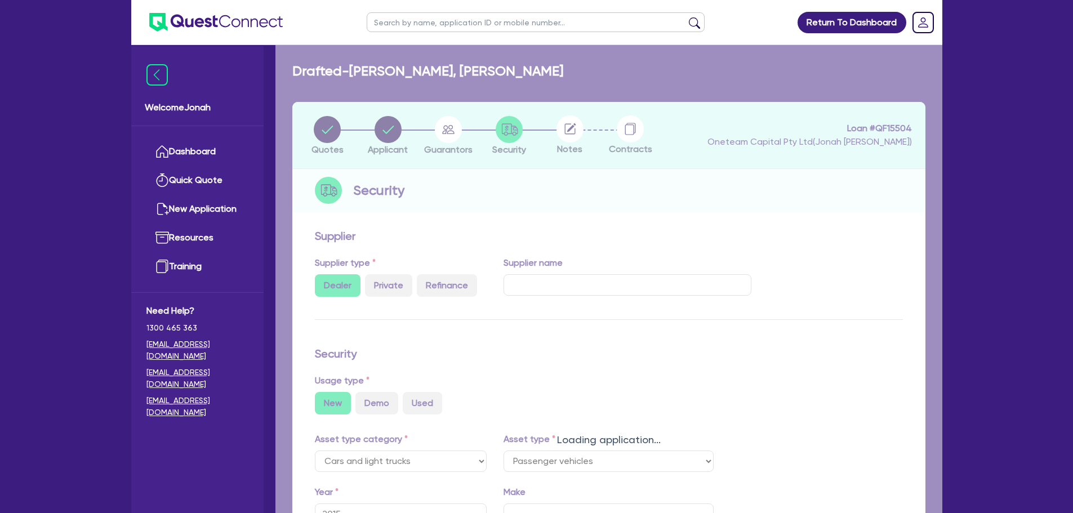
select select "PASSENGER_VEHICLES"
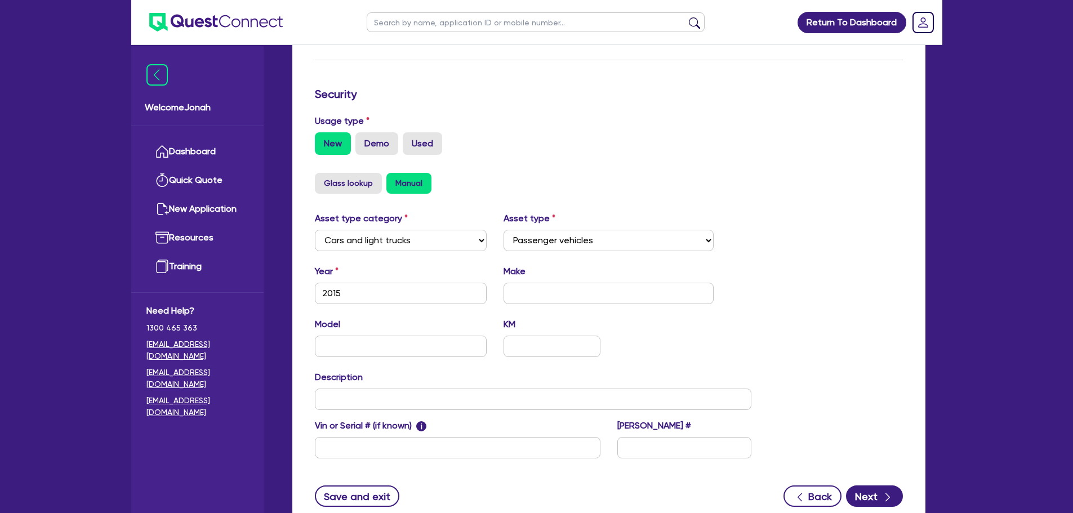
scroll to position [282, 0]
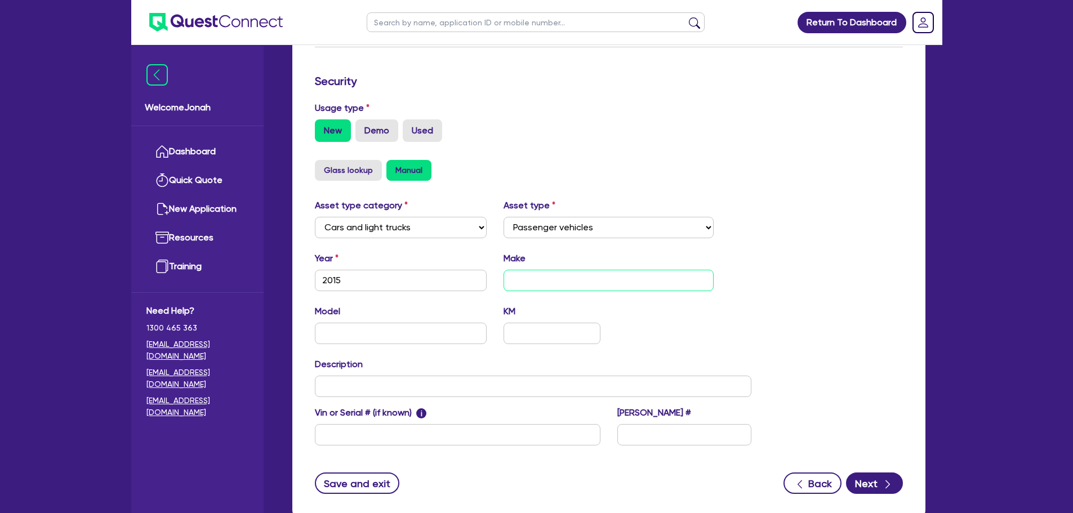
click at [558, 283] on input "text" at bounding box center [608, 280] width 210 height 21
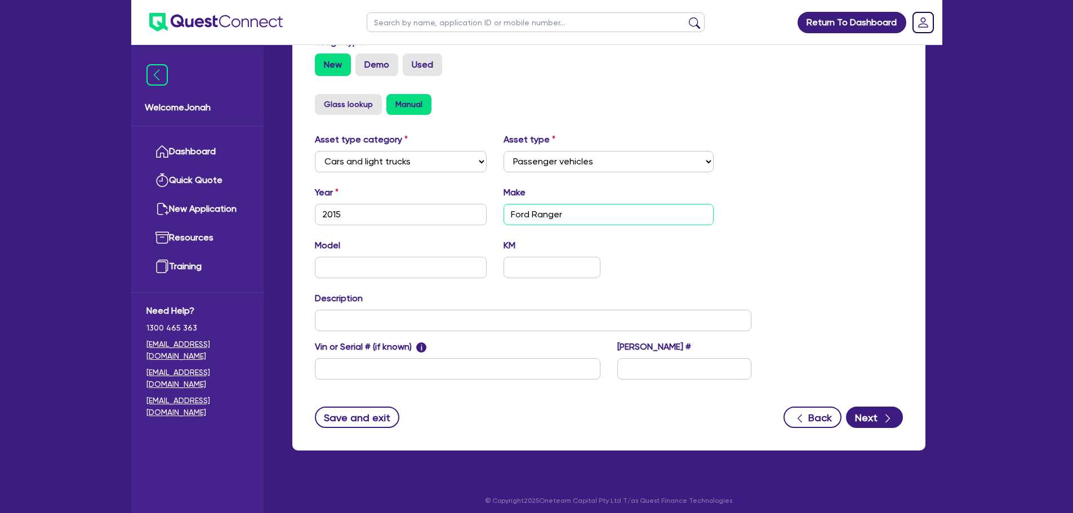
scroll to position [354, 0]
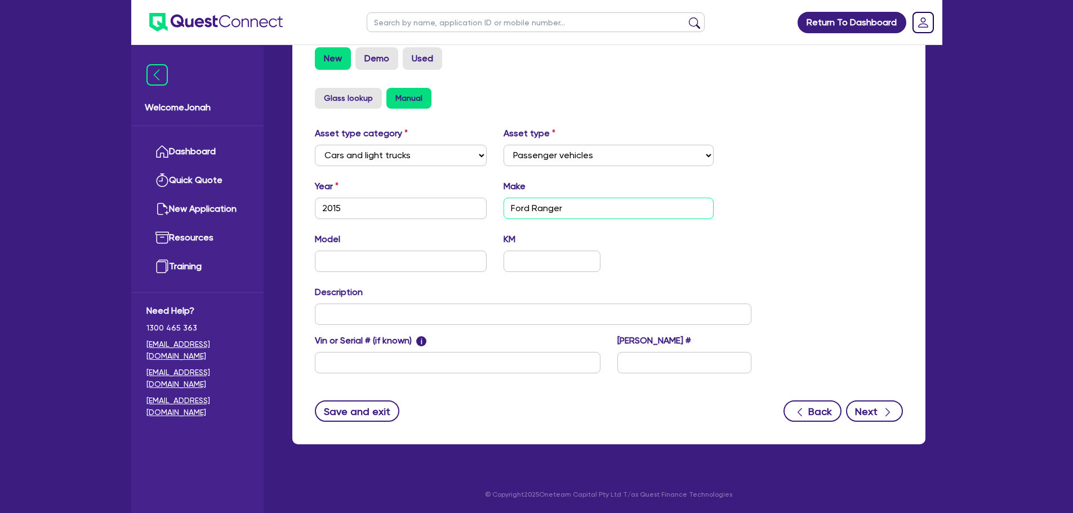
type input "Ford Ranger"
click at [862, 414] on button "Next" at bounding box center [874, 410] width 57 height 21
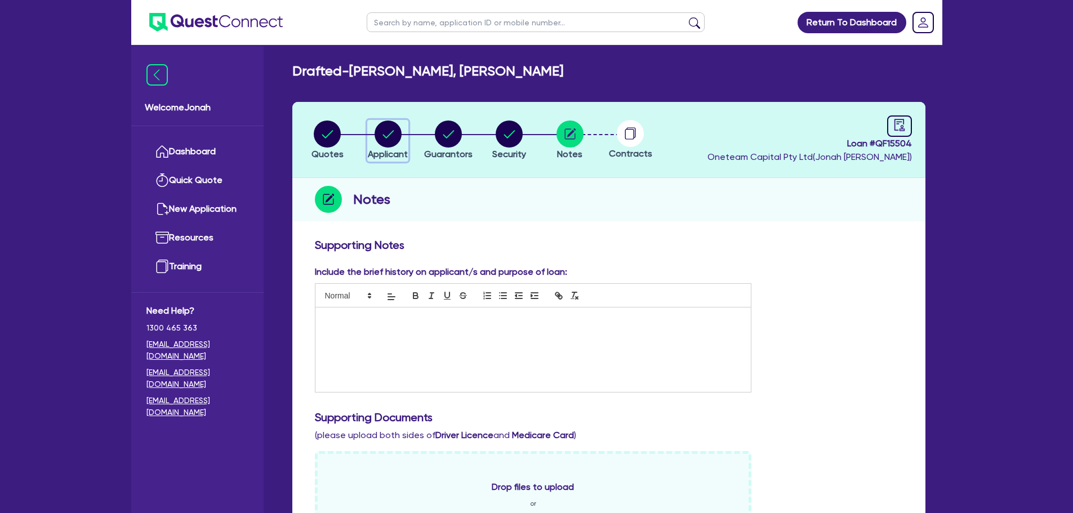
click at [392, 132] on icon "button" at bounding box center [387, 134] width 11 height 8
select select "SOLE_TRADER"
select select "RETAIL_WHOLESALE_TRADE"
select select "CLOTHING_FOOTWEAR"
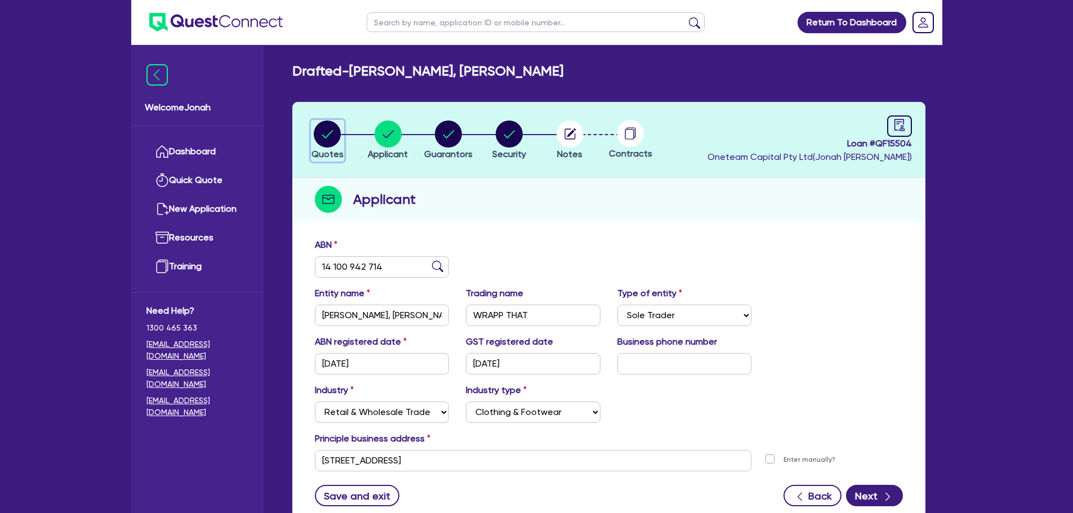
click at [331, 127] on circle "button" at bounding box center [327, 134] width 27 height 27
select select "Other"
select select "CARS_AND_LIGHT_TRUCKS"
select select "PASSENGER_VEHICLES"
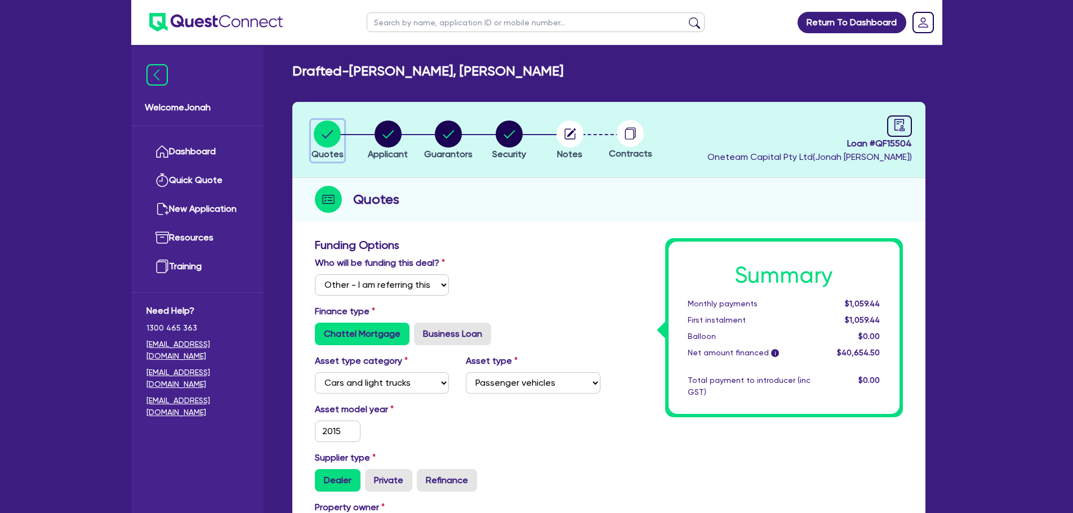
scroll to position [56, 0]
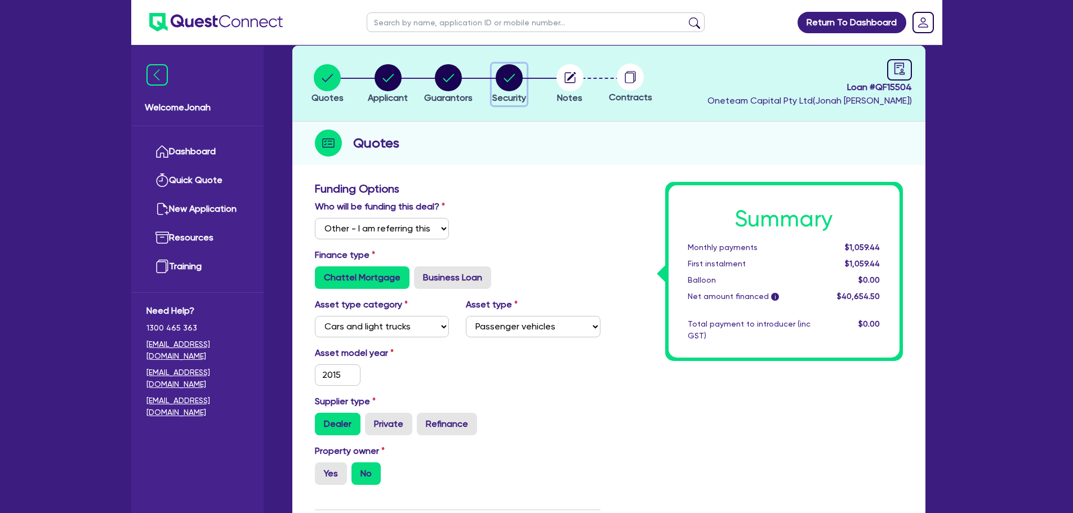
click at [508, 84] on circle "button" at bounding box center [509, 77] width 27 height 27
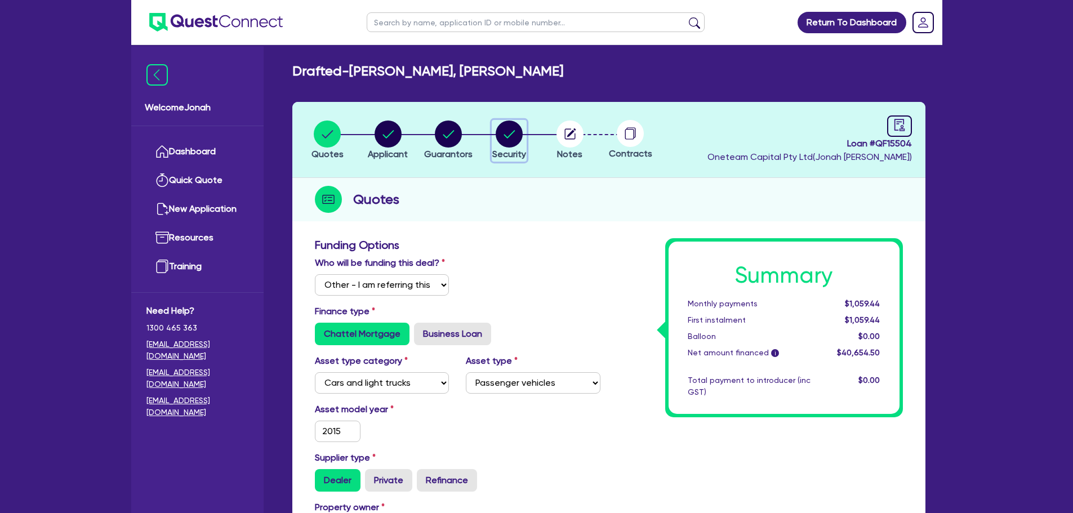
select select "CARS_AND_LIGHT_TRUCKS"
select select "PASSENGER_VEHICLES"
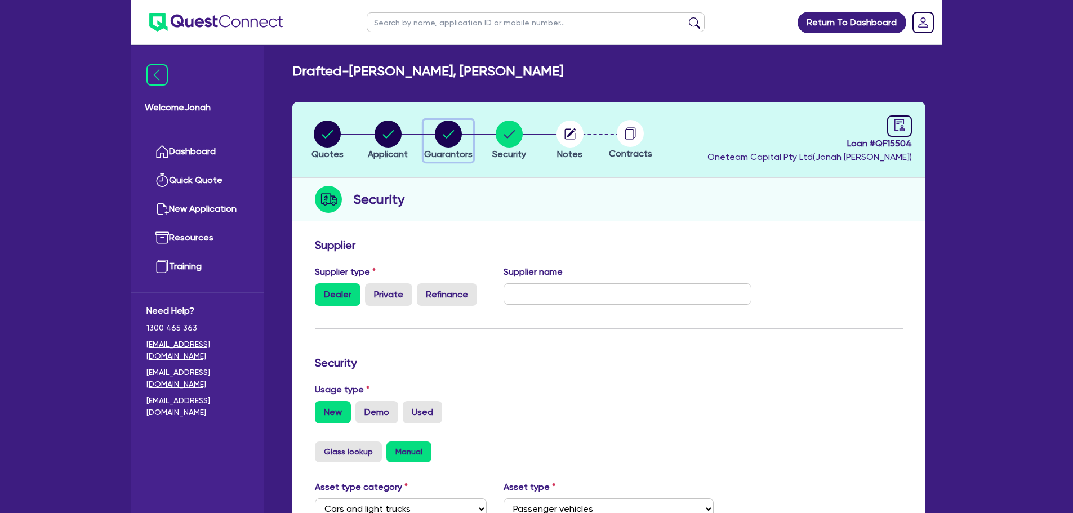
click at [454, 141] on circle "button" at bounding box center [448, 134] width 27 height 27
select select "MR"
select select "SINGLE"
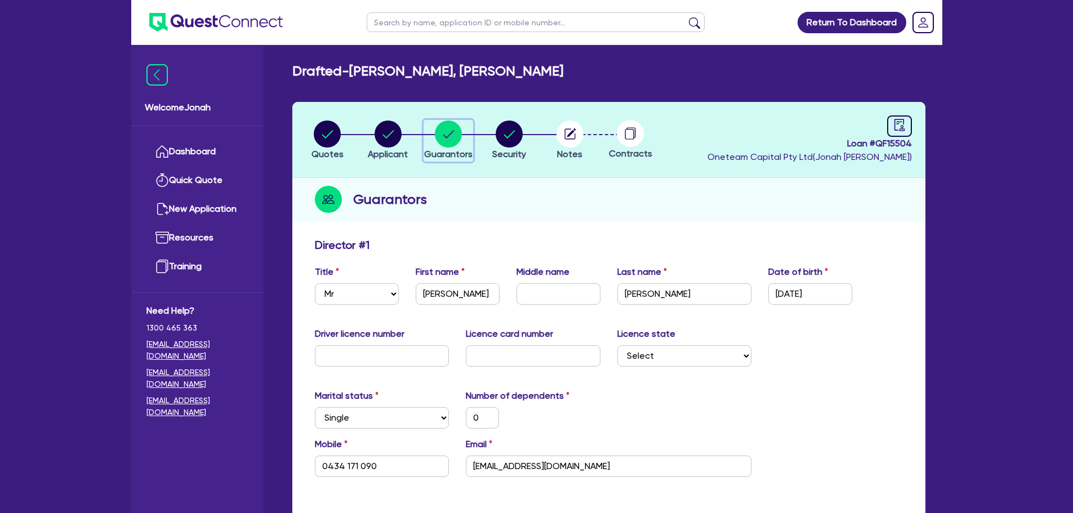
scroll to position [113, 0]
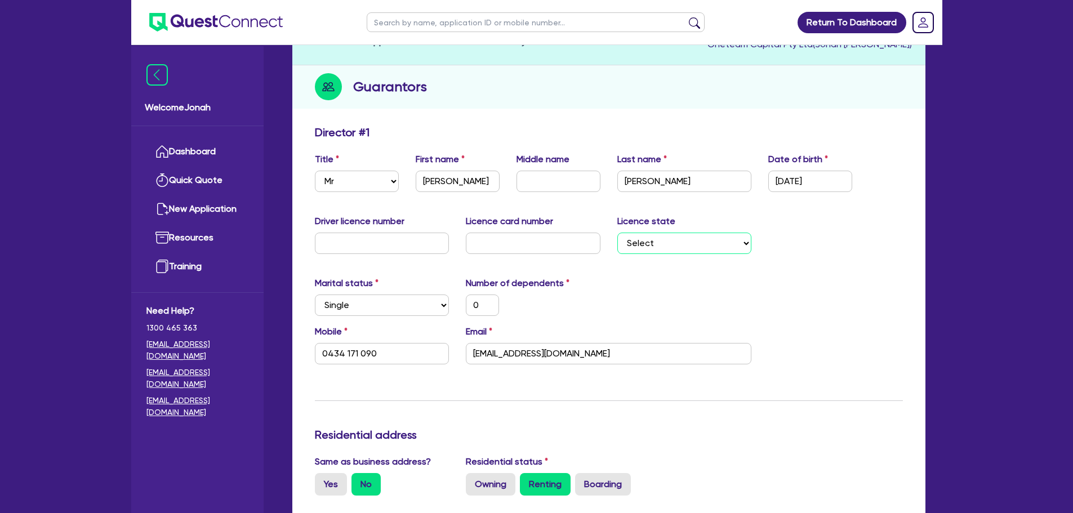
click at [663, 243] on select "Select [GEOGRAPHIC_DATA] [GEOGRAPHIC_DATA] [GEOGRAPHIC_DATA] [GEOGRAPHIC_DATA] …" at bounding box center [684, 243] width 135 height 21
click at [656, 240] on select "Select [GEOGRAPHIC_DATA] [GEOGRAPHIC_DATA] [GEOGRAPHIC_DATA] [GEOGRAPHIC_DATA] …" at bounding box center [684, 243] width 135 height 21
select select "VIC"
click at [617, 233] on select "Select [GEOGRAPHIC_DATA] [GEOGRAPHIC_DATA] [GEOGRAPHIC_DATA] [GEOGRAPHIC_DATA] …" at bounding box center [684, 243] width 135 height 21
type input "0"
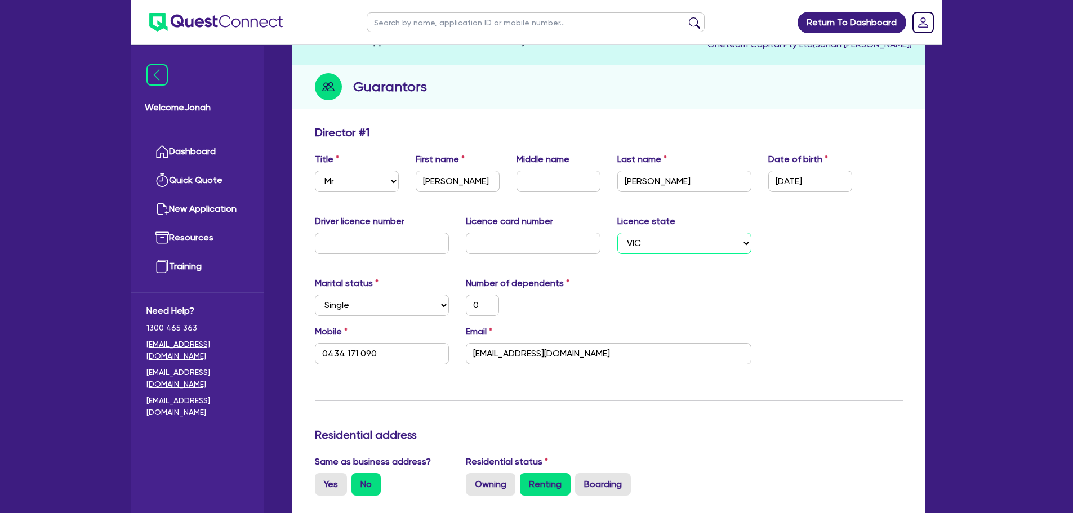
type input "0434 171 090"
click at [607, 323] on div "Marital status Select [DEMOGRAPHIC_DATA] Married De Facto / Partner Number of d…" at bounding box center [608, 300] width 605 height 48
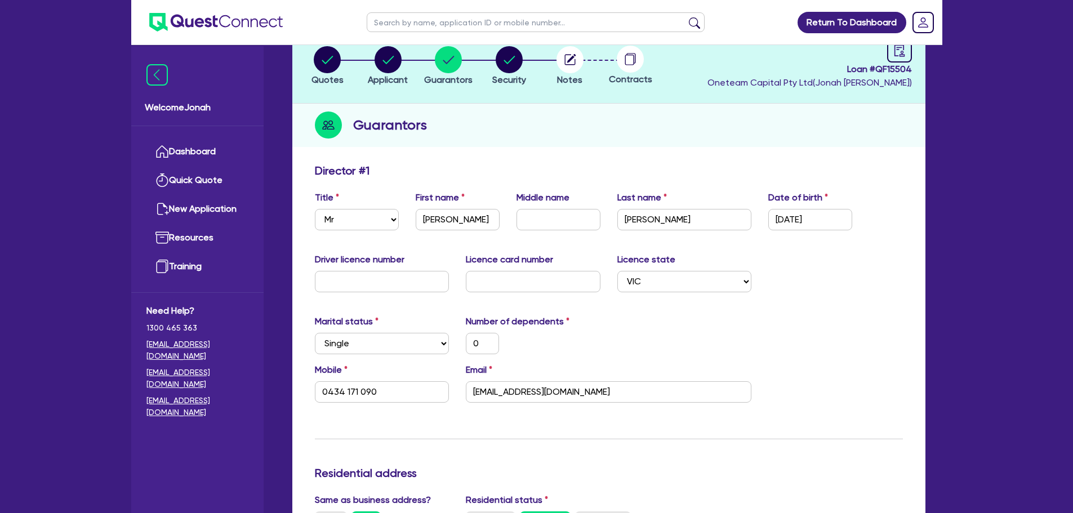
scroll to position [0, 0]
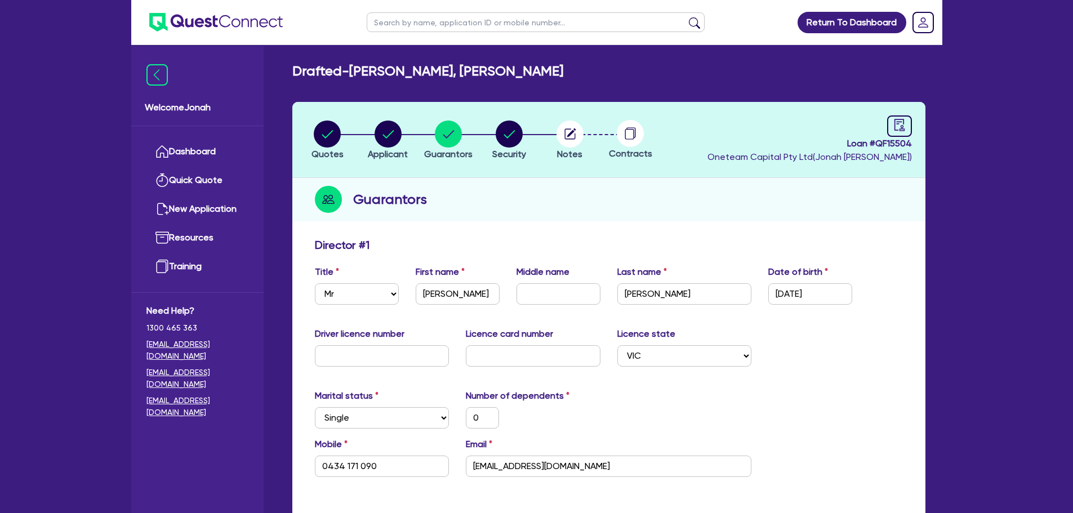
drag, startPoint x: 552, startPoint y: 142, endPoint x: 557, endPoint y: 139, distance: 6.1
click at [552, 141] on li "Notes" at bounding box center [569, 139] width 61 height 39
click at [564, 135] on circle "button" at bounding box center [569, 134] width 27 height 27
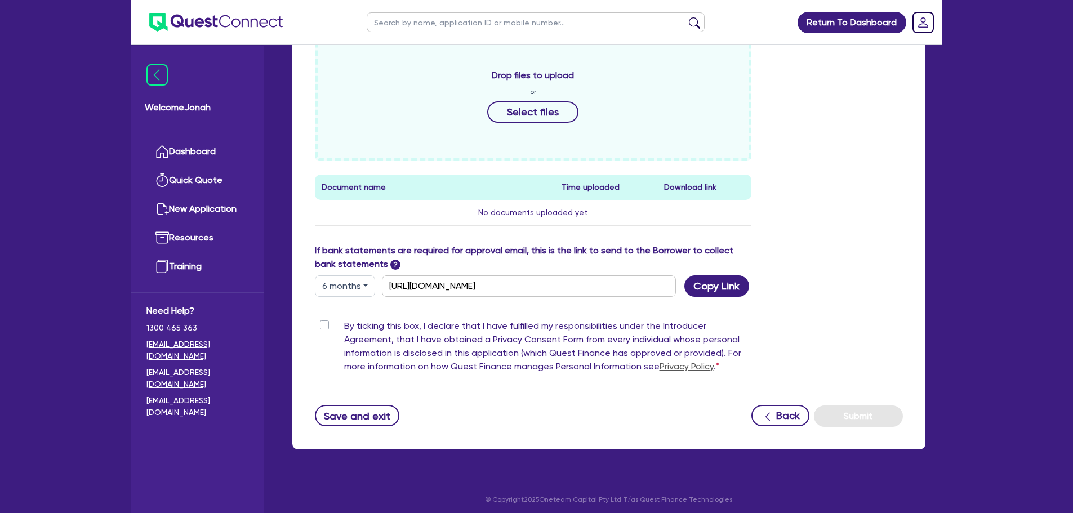
scroll to position [417, 0]
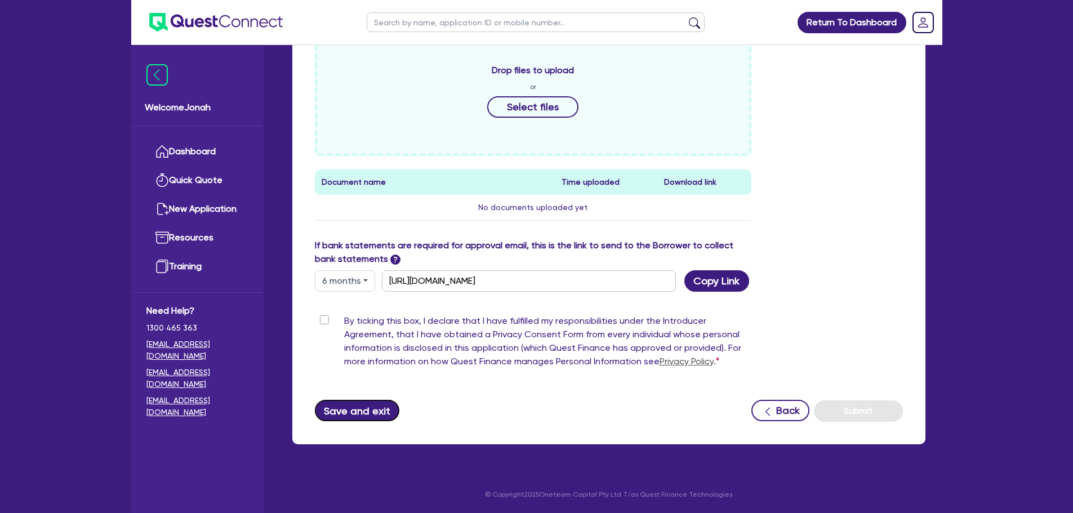
click at [367, 408] on button "Save and exit" at bounding box center [357, 410] width 85 height 21
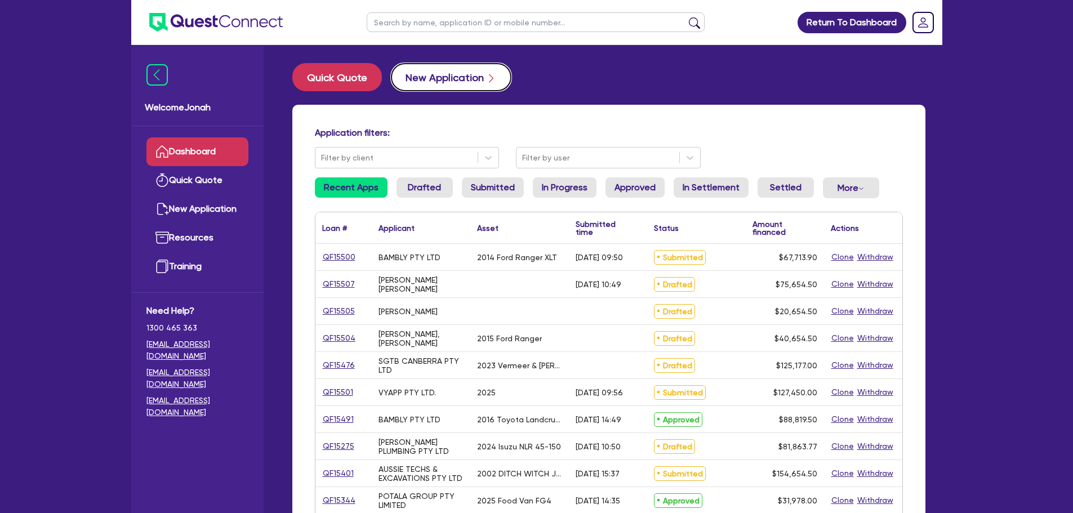
click at [456, 70] on button "New Application" at bounding box center [451, 77] width 121 height 28
select select "Other"
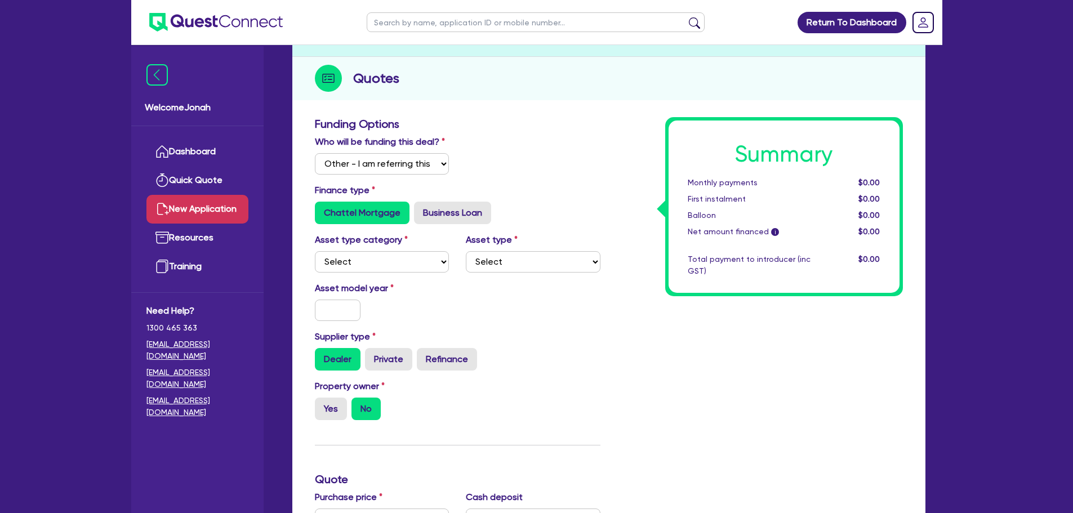
scroll to position [113, 0]
click at [383, 257] on select "Select Cars and light trucks Primary assets Secondary assets Tertiary assets" at bounding box center [382, 261] width 135 height 21
select select "CARS_AND_LIGHT_TRUCKS"
click at [315, 251] on select "Select Cars and light trucks Primary assets Secondary assets Tertiary assets" at bounding box center [382, 261] width 135 height 21
drag, startPoint x: 536, startPoint y: 259, endPoint x: 537, endPoint y: 265, distance: 5.7
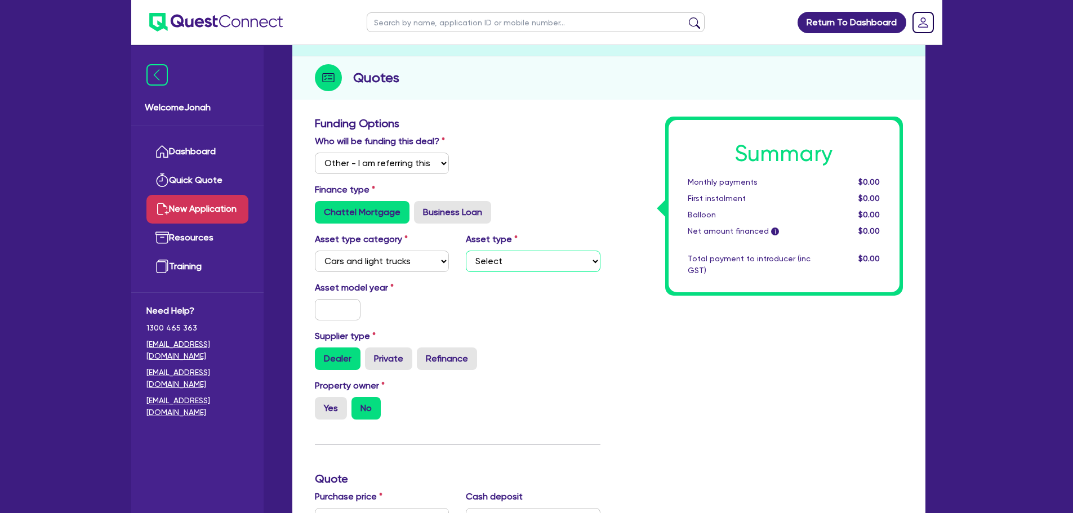
click at [536, 258] on select "Select Passenger vehicles Vans and utes Light trucks up to 4.5 tonne" at bounding box center [533, 261] width 135 height 21
select select "VANS_AND_UTES"
click at [466, 251] on select "Select Passenger vehicles Vans and utes Light trucks up to 4.5 tonne" at bounding box center [533, 261] width 135 height 21
click at [325, 304] on input "text" at bounding box center [338, 309] width 46 height 21
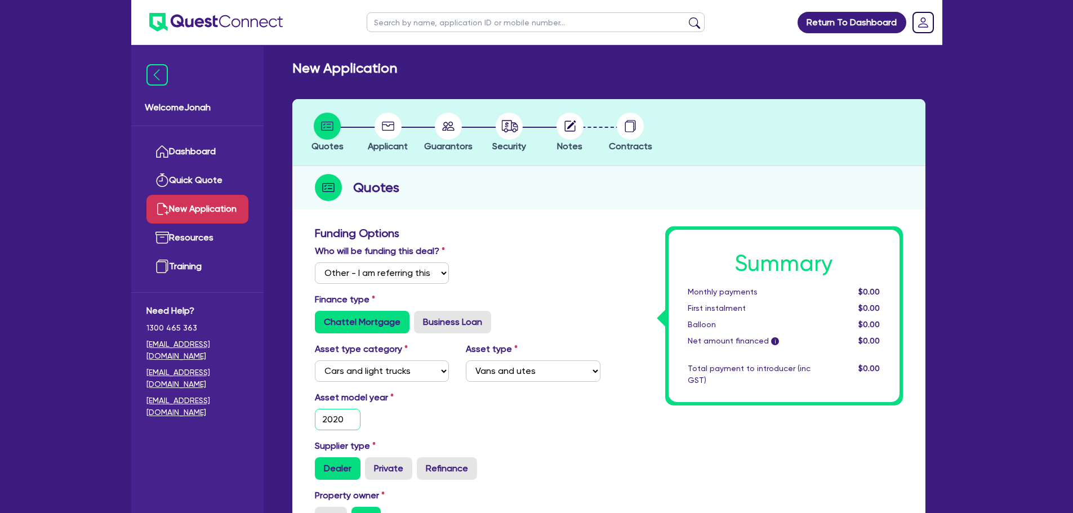
scroll to position [0, 0]
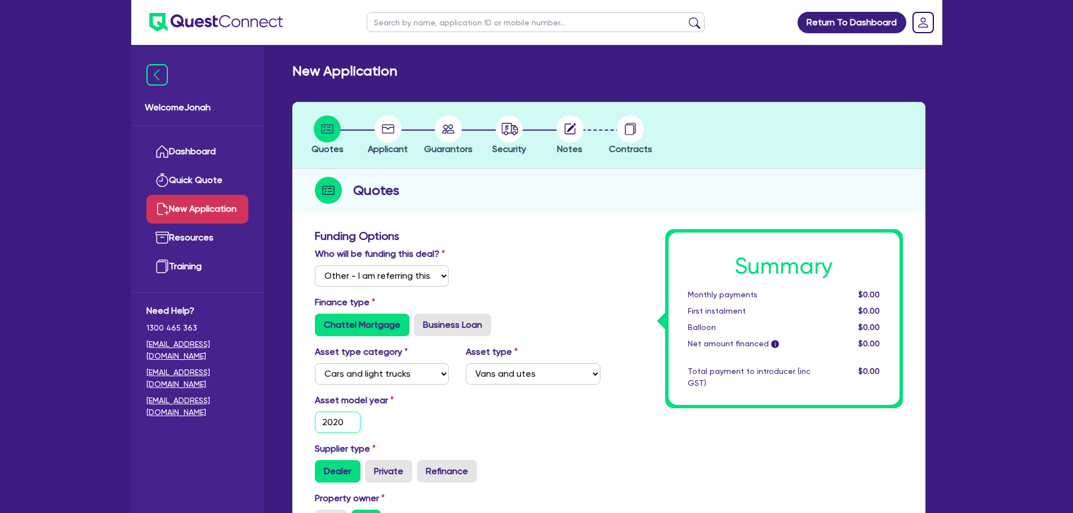
type input "2020"
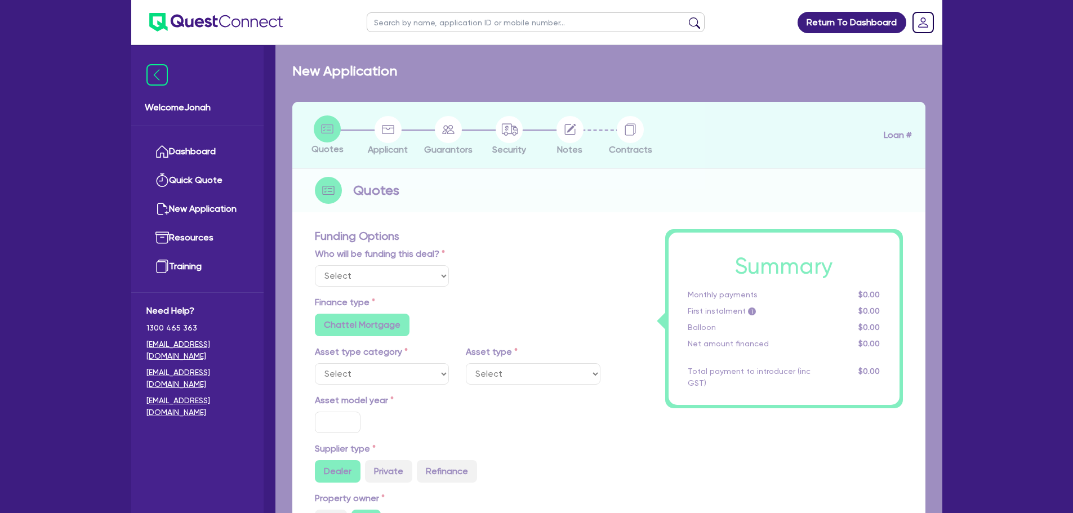
select select "Other"
radio input "false"
type input "5,000"
type input "10"
radio input "true"
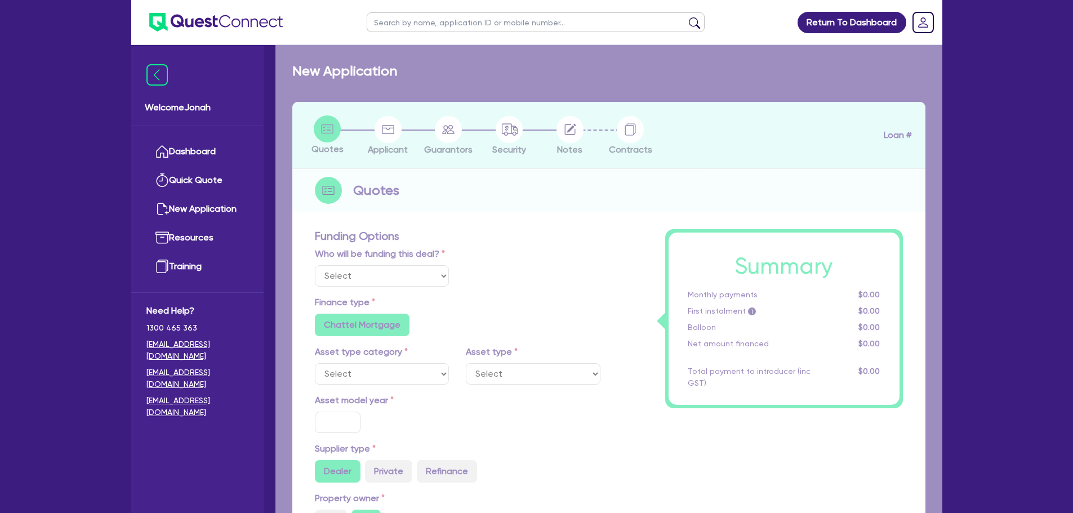
radio input "false"
